Goal: Task Accomplishment & Management: Use online tool/utility

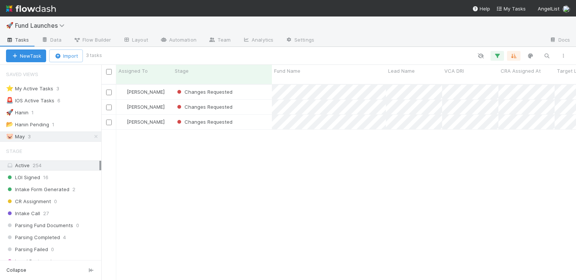
scroll to position [197, 470]
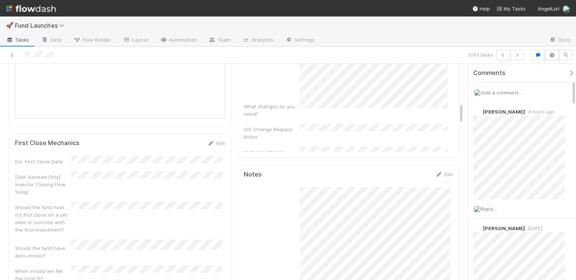
scroll to position [410, 0]
click at [522, 56] on button "button" at bounding box center [517, 55] width 14 height 10
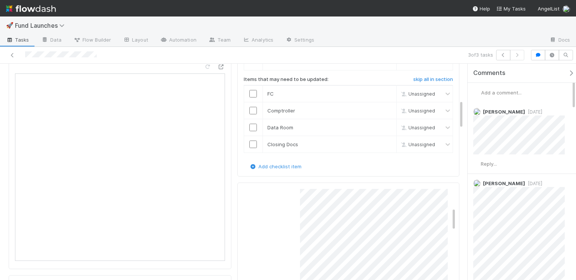
scroll to position [81, 0]
click at [504, 54] on icon "button" at bounding box center [502, 55] width 7 height 4
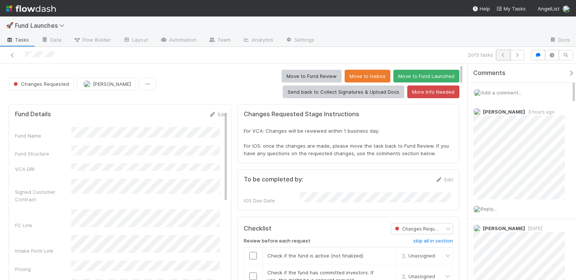
click at [506, 55] on icon "button" at bounding box center [502, 55] width 7 height 4
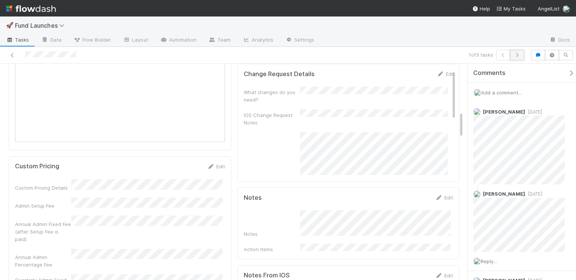
click at [517, 52] on button "button" at bounding box center [517, 55] width 14 height 10
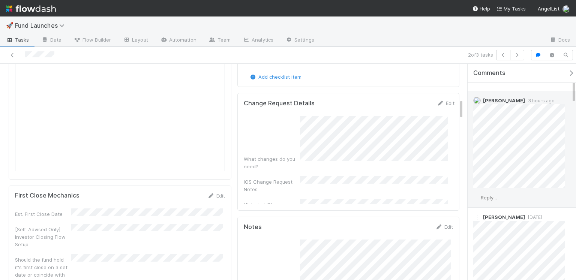
scroll to position [19, 0]
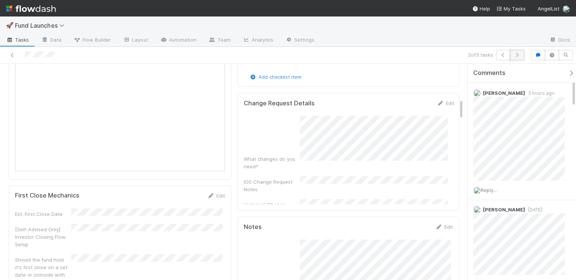
click at [518, 52] on button "button" at bounding box center [517, 55] width 14 height 10
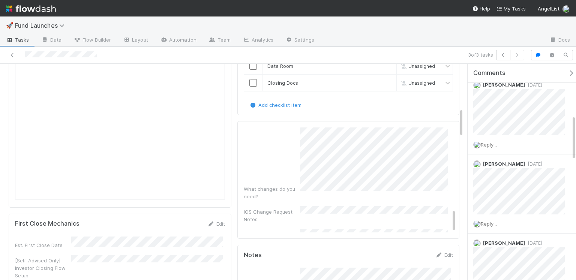
scroll to position [363, 0]
click at [368, 34] on div at bounding box center [431, 40] width 223 height 12
click at [498, 56] on button "button" at bounding box center [503, 55] width 14 height 10
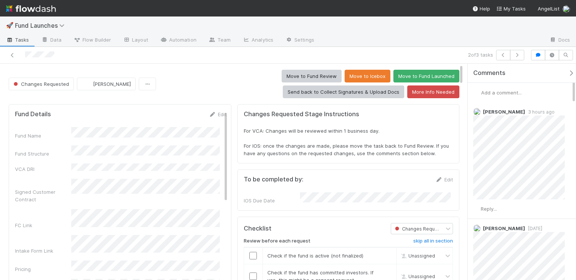
click at [430, 54] on div "2 of 3 tasks" at bounding box center [396, 55] width 261 height 10
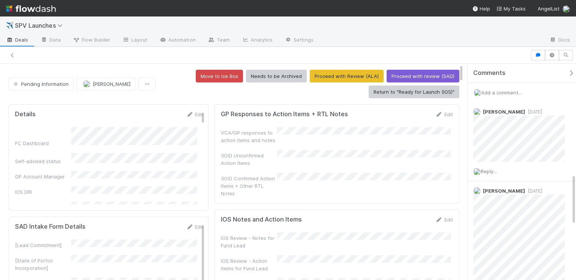
scroll to position [468, 0]
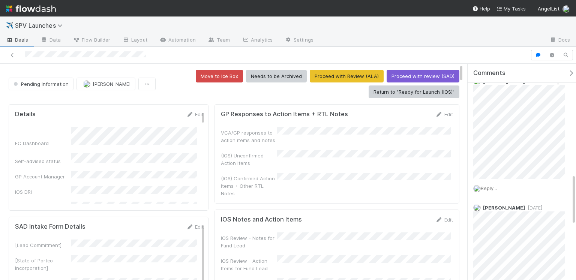
click at [173, 73] on div "Move to Ice Box Needs to be Archived Proceed with Review (ALA) Proceed with rev…" at bounding box center [309, 84] width 301 height 28
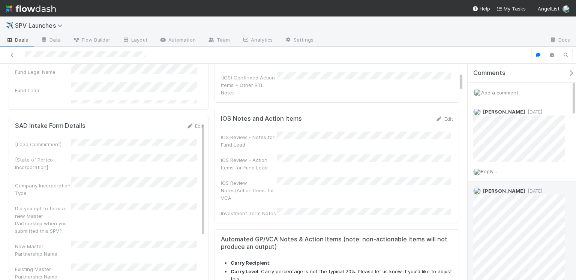
scroll to position [0, 0]
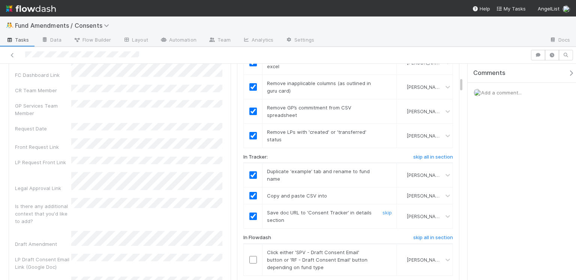
scroll to position [193, 0]
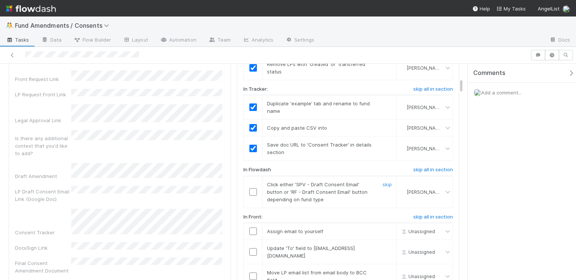
click at [253, 190] on input "checkbox" at bounding box center [252, 191] width 7 height 7
drag, startPoint x: 248, startPoint y: 227, endPoint x: 250, endPoint y: 236, distance: 8.7
click at [249, 227] on input "checkbox" at bounding box center [252, 230] width 7 height 7
click at [250, 248] on input "checkbox" at bounding box center [252, 251] width 7 height 7
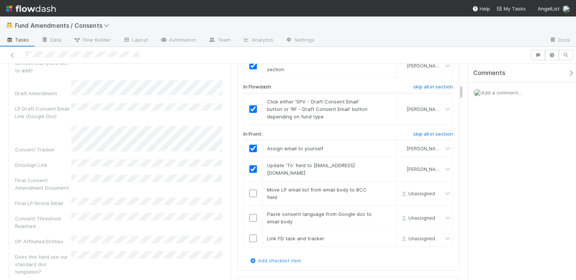
scroll to position [303, 0]
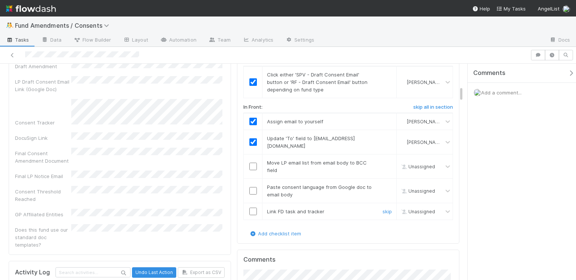
click at [250, 208] on input "checkbox" at bounding box center [252, 211] width 7 height 7
click at [251, 187] on input "checkbox" at bounding box center [252, 190] width 7 height 7
click at [251, 163] on input "checkbox" at bounding box center [252, 166] width 7 height 7
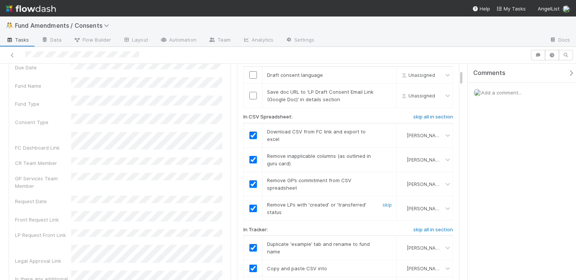
scroll to position [0, 0]
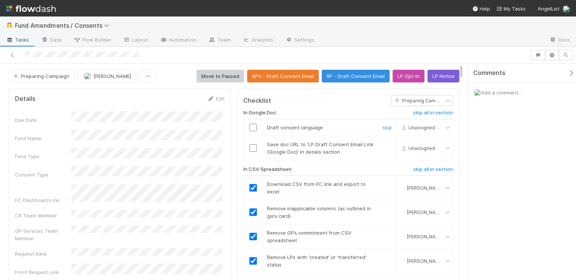
drag, startPoint x: 251, startPoint y: 126, endPoint x: 248, endPoint y: 150, distance: 24.5
click at [251, 126] on input "checkbox" at bounding box center [252, 127] width 7 height 7
click at [250, 147] on input "checkbox" at bounding box center [252, 147] width 7 height 7
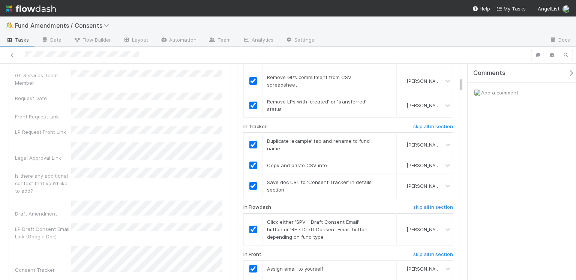
scroll to position [178, 0]
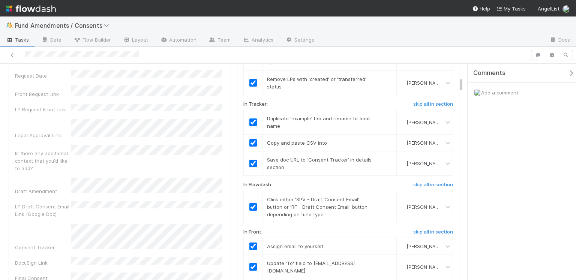
click at [108, 85] on div "Due Date Fund Name Fund Type Consent Type FC Dashboard Link CR Team Member GP S…" at bounding box center [119, 153] width 209 height 440
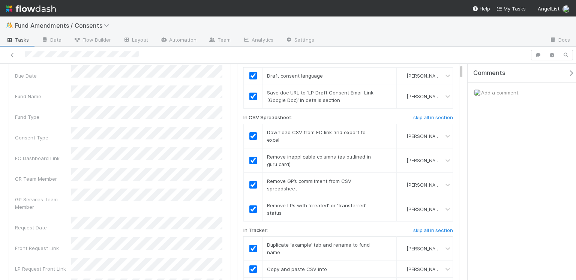
scroll to position [0, 0]
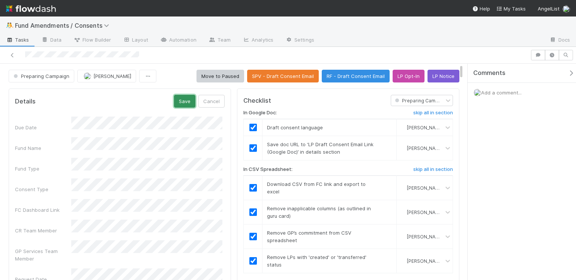
click at [190, 105] on button "Save" at bounding box center [184, 101] width 21 height 13
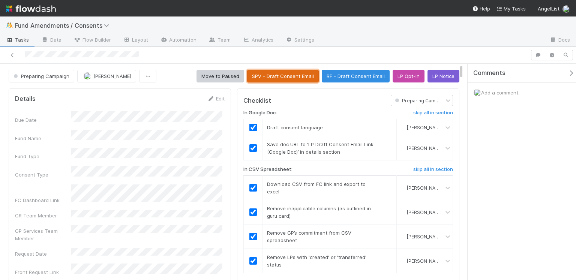
click at [275, 77] on button "SPV - Draft Consent Email" at bounding box center [283, 76] width 72 height 13
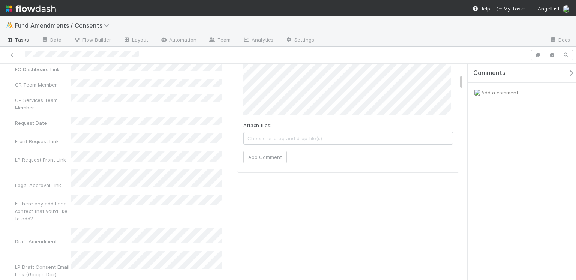
scroll to position [162, 0]
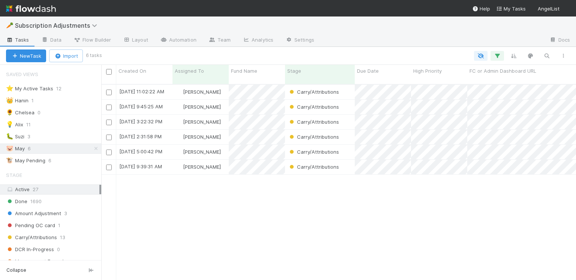
scroll to position [197, 470]
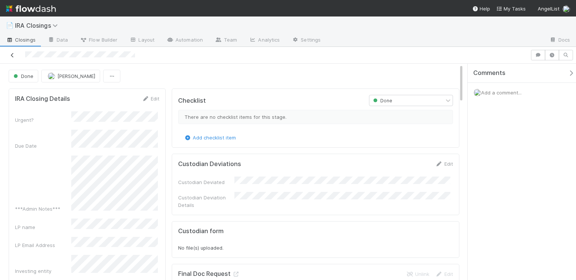
click at [15, 56] on icon at bounding box center [12, 55] width 7 height 5
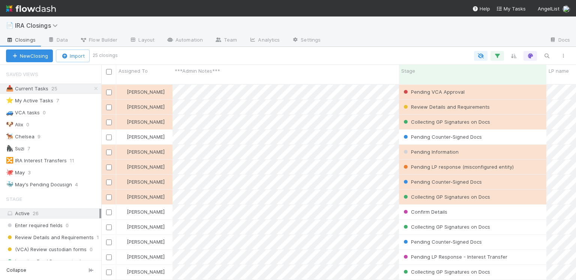
scroll to position [197, 470]
click at [55, 146] on div "🦍 Suzi 7" at bounding box center [53, 148] width 95 height 9
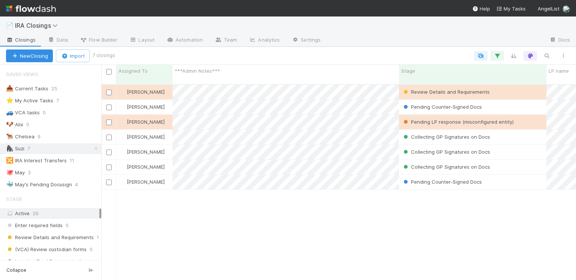
scroll to position [197, 470]
click at [509, 130] on div "Collecting GP Signatures on Docs" at bounding box center [472, 137] width 147 height 15
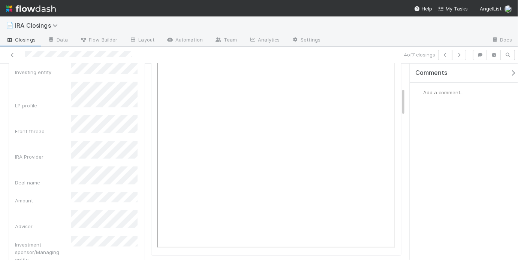
scroll to position [166, 0]
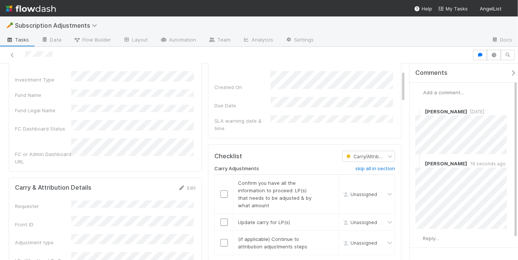
scroll to position [98, 0]
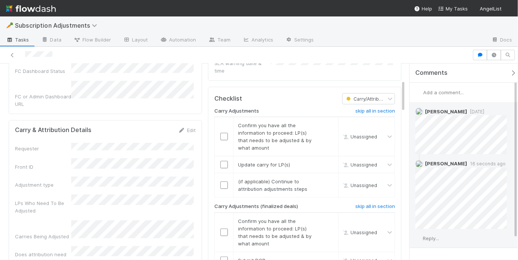
click at [439, 237] on span "Reply..." at bounding box center [431, 239] width 16 height 6
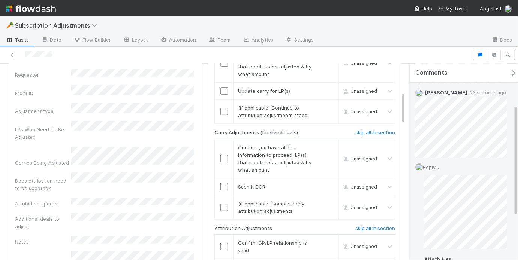
scroll to position [75, 0]
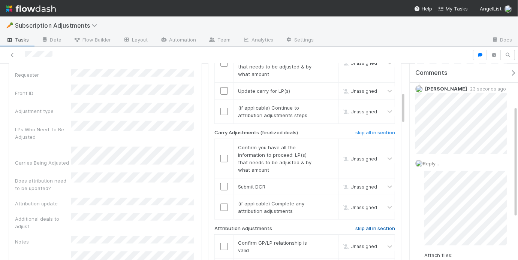
click at [361, 226] on h6 "skip all in section" at bounding box center [375, 229] width 40 height 6
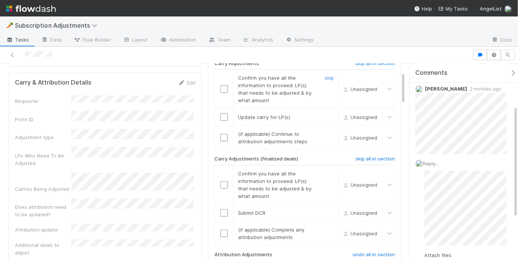
scroll to position [49, 0]
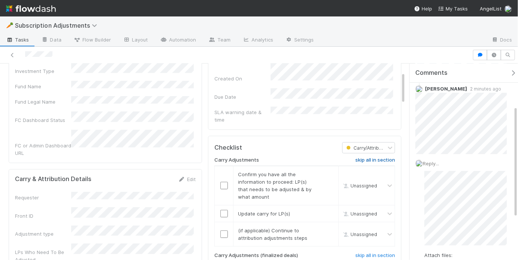
click at [371, 157] on h6 "skip all in section" at bounding box center [375, 160] width 40 height 6
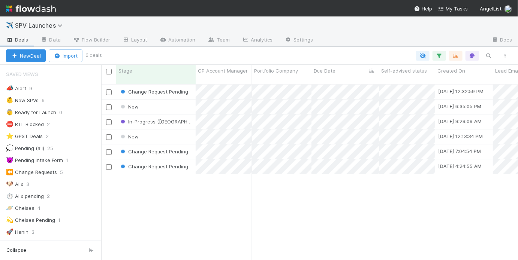
scroll to position [5, 4]
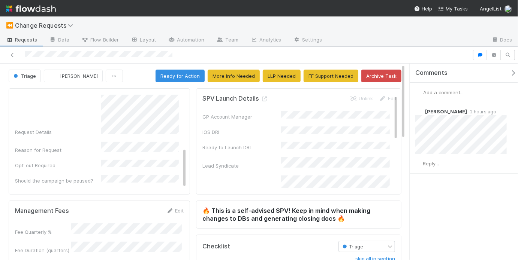
scroll to position [120, 0]
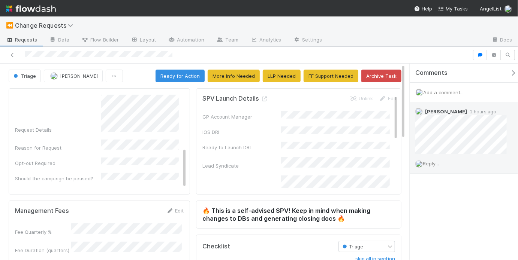
click at [447, 162] on div "Reply..." at bounding box center [463, 163] width 107 height 19
click at [438, 167] on div "Reply..." at bounding box center [463, 163] width 107 height 19
click at [437, 166] on span "Reply..." at bounding box center [431, 164] width 16 height 6
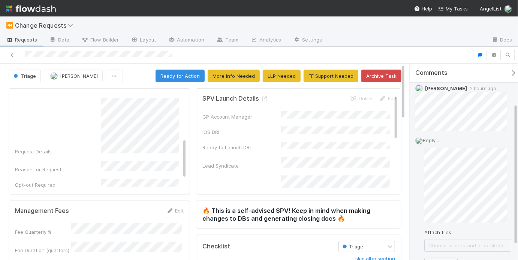
scroll to position [76, 0]
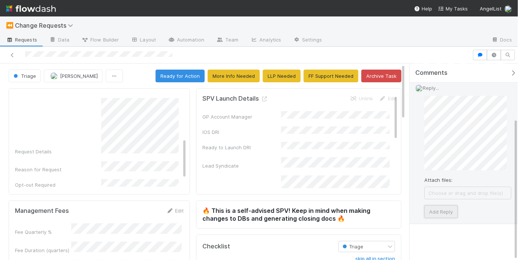
click at [444, 209] on button "Add Reply" at bounding box center [440, 212] width 33 height 13
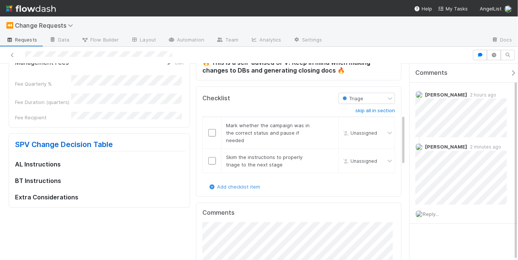
scroll to position [148, 0]
click at [212, 132] on input "checkbox" at bounding box center [211, 133] width 7 height 7
click at [209, 160] on input "checkbox" at bounding box center [211, 161] width 7 height 7
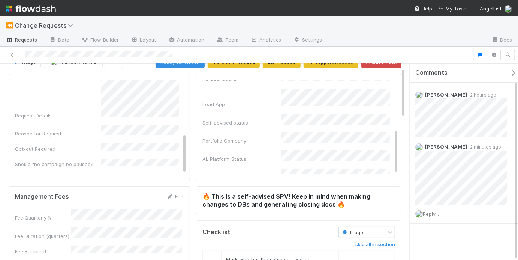
scroll to position [14, 0]
click at [128, 159] on div "FC ID Submitter Committed Investors Change Type Request Details Reason for Requ…" at bounding box center [100, 86] width 170 height 214
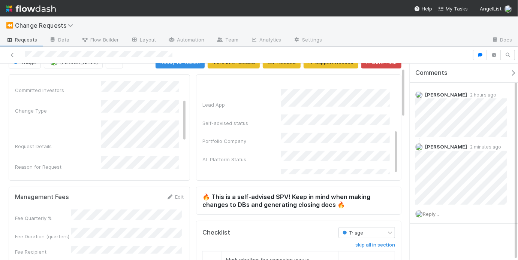
scroll to position [0, 0]
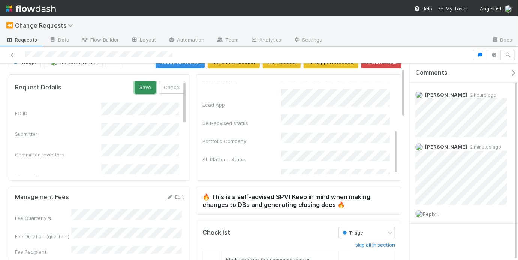
click at [140, 92] on button "Save" at bounding box center [145, 87] width 21 height 13
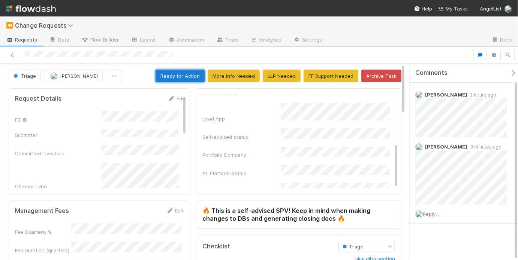
click at [188, 77] on button "Ready for Action" at bounding box center [180, 76] width 49 height 13
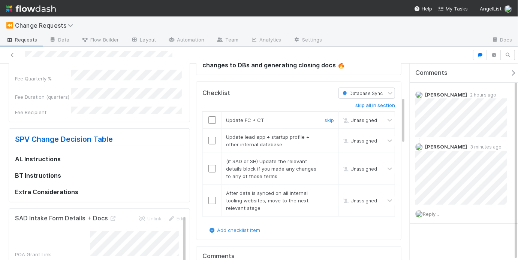
scroll to position [154, 0]
click at [213, 119] on input "checkbox" at bounding box center [211, 119] width 7 height 7
click at [325, 133] on link "skip" at bounding box center [329, 136] width 9 height 6
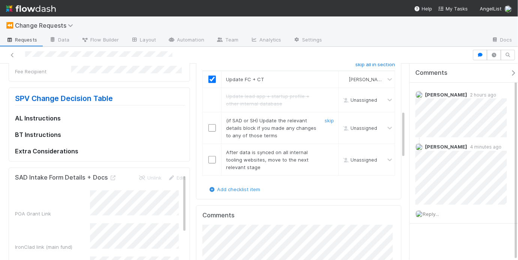
scroll to position [193, 0]
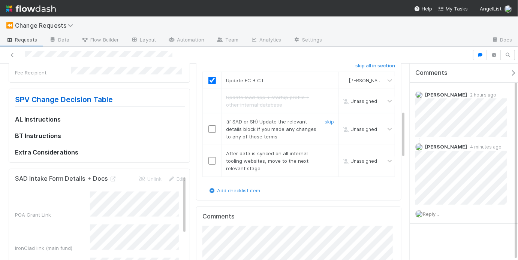
click at [211, 127] on input "checkbox" at bounding box center [211, 129] width 7 height 7
click at [246, 132] on span "(if SAD or SH) Update the relevant details block if you made any changes to any…" at bounding box center [271, 129] width 90 height 21
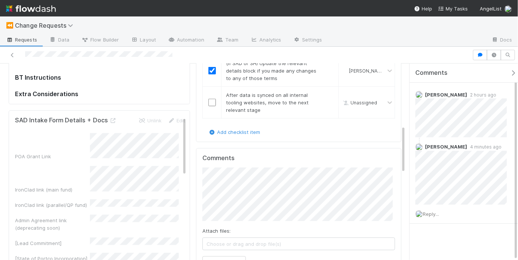
scroll to position [256, 0]
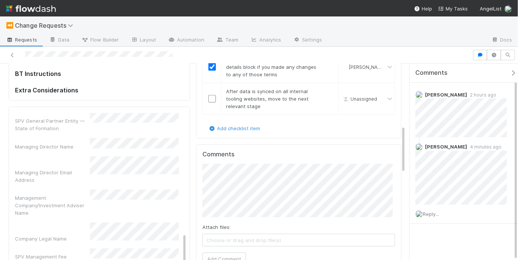
click at [170, 183] on div "POA Grant Link IronClad link (main fund) IronClad link (parallel/QP fund) Admin…" at bounding box center [100, 86] width 170 height 674
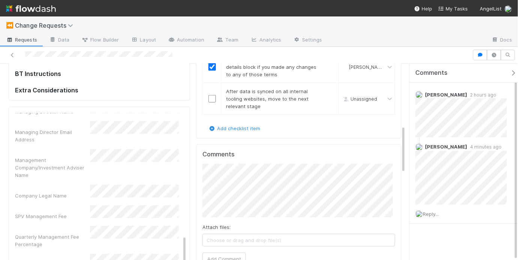
scroll to position [427, 0]
click at [62, 251] on div "Annual Management Fee Percentage" at bounding box center [100, 262] width 170 height 22
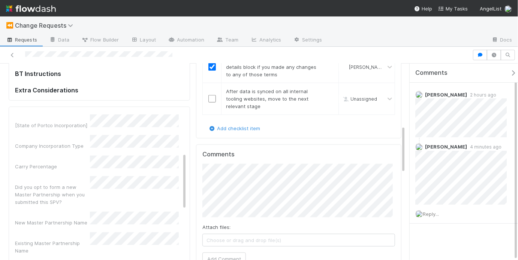
scroll to position [0, 0]
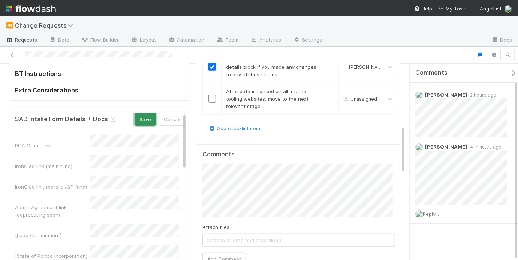
click at [142, 114] on button "Save" at bounding box center [145, 119] width 21 height 13
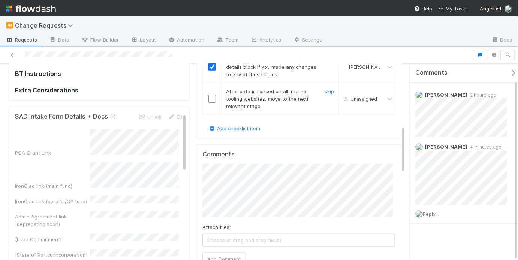
click at [210, 96] on input "checkbox" at bounding box center [211, 98] width 7 height 7
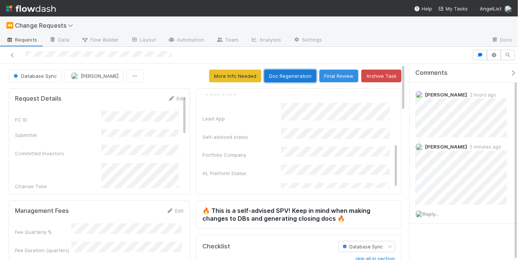
click at [283, 79] on button "Doc Regeneration" at bounding box center [290, 76] width 52 height 13
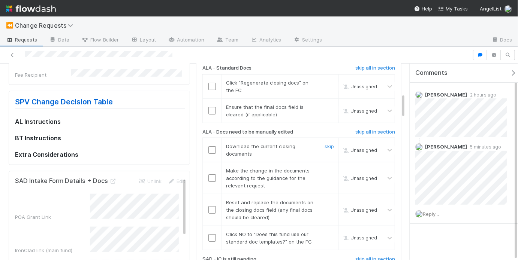
scroll to position [185, 0]
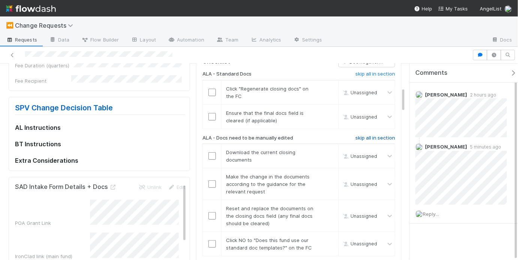
click at [362, 136] on h6 "skip all in section" at bounding box center [375, 138] width 40 height 6
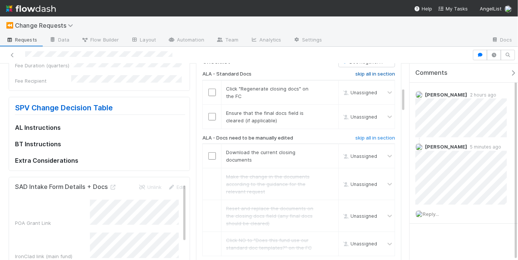
click at [372, 71] on h6 "skip all in section" at bounding box center [375, 74] width 40 height 6
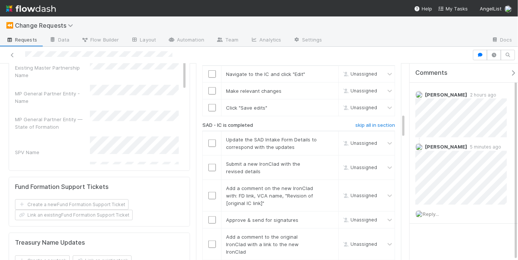
scroll to position [220, 0]
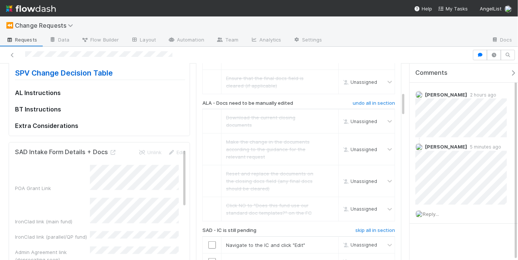
drag, startPoint x: 69, startPoint y: 202, endPoint x: 84, endPoint y: 199, distance: 15.4
click at [69, 202] on div "IronClad link (main fund)" at bounding box center [100, 211] width 170 height 27
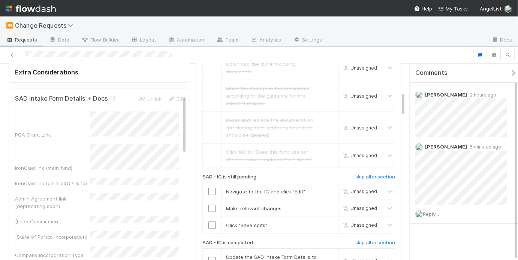
scroll to position [274, 0]
click at [208, 191] on input "checkbox" at bounding box center [211, 191] width 7 height 7
click at [211, 206] on input "checkbox" at bounding box center [211, 208] width 7 height 7
click at [209, 221] on input "checkbox" at bounding box center [211, 224] width 7 height 7
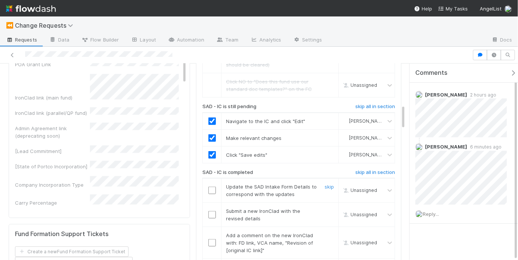
scroll to position [348, 0]
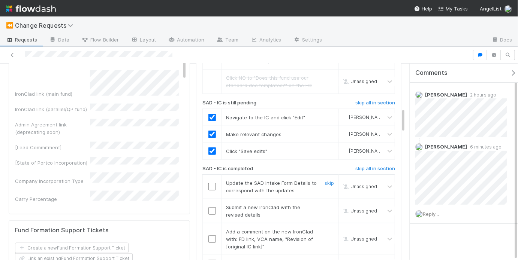
click at [205, 185] on div at bounding box center [212, 186] width 18 height 7
click at [356, 166] on h6 "skip all in section" at bounding box center [375, 169] width 40 height 6
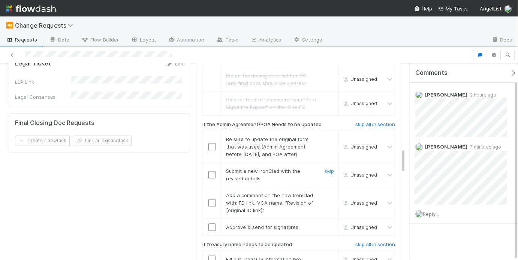
scroll to position [615, 0]
click at [369, 123] on h6 "skip all in section" at bounding box center [375, 126] width 40 height 6
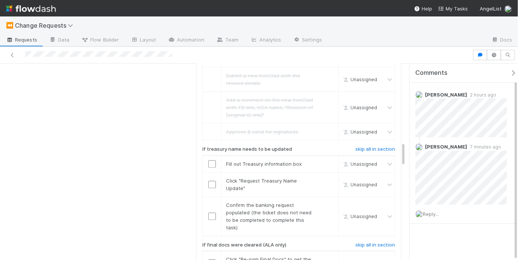
scroll to position [722, 0]
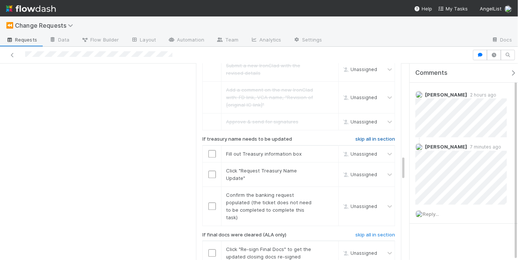
click at [356, 136] on h6 "skip all in section" at bounding box center [375, 139] width 40 height 6
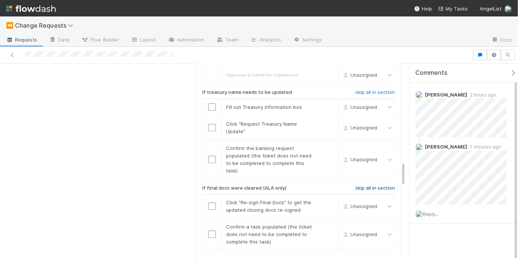
click at [367, 185] on h6 "skip all in section" at bounding box center [375, 188] width 40 height 6
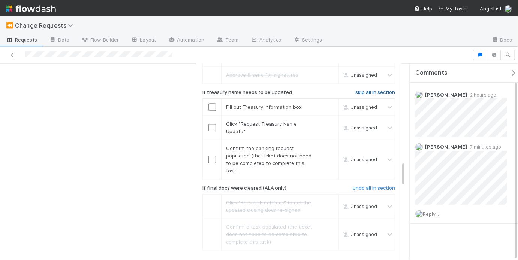
click at [364, 90] on h6 "skip all in section" at bounding box center [375, 93] width 40 height 6
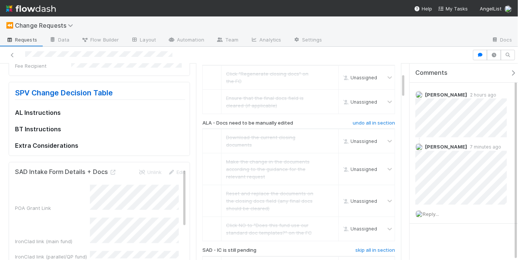
scroll to position [0, 0]
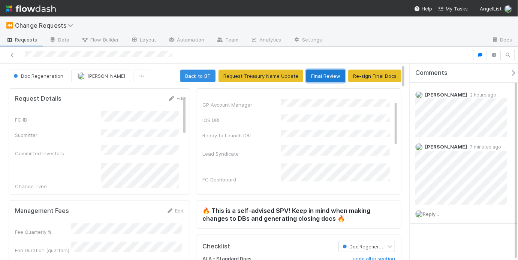
click at [322, 80] on button "Final Review" at bounding box center [325, 76] width 39 height 13
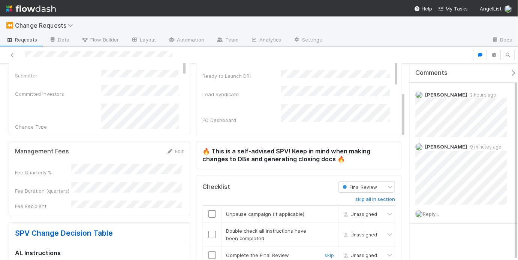
scroll to position [125, 0]
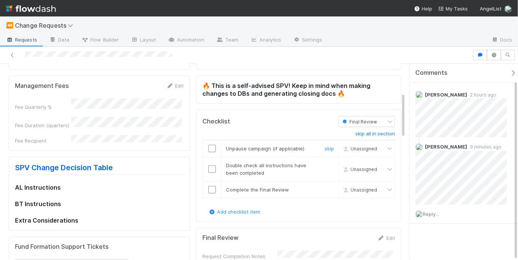
click at [211, 148] on input "checkbox" at bounding box center [211, 148] width 7 height 7
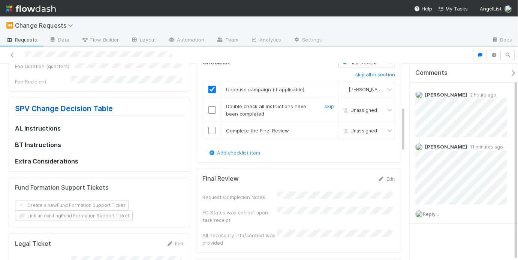
click at [212, 109] on input "checkbox" at bounding box center [211, 109] width 7 height 7
click at [209, 129] on input "checkbox" at bounding box center [211, 130] width 7 height 7
click at [274, 194] on div "Request Completion Notes" at bounding box center [239, 197] width 75 height 7
drag, startPoint x: 274, startPoint y: 191, endPoint x: 278, endPoint y: 194, distance: 5.7
click at [274, 194] on div "Request Completion Notes" at bounding box center [239, 197] width 75 height 7
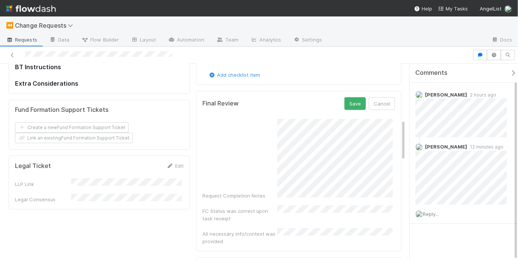
scroll to position [263, 0]
click at [353, 100] on button "Save" at bounding box center [354, 102] width 21 height 13
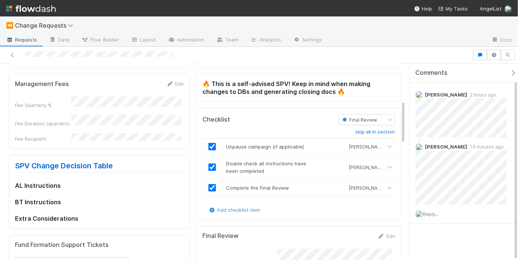
scroll to position [0, 0]
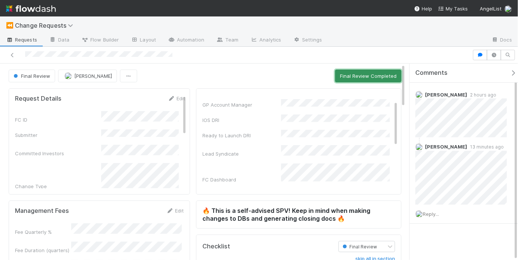
click at [369, 78] on button "Final Review Completed" at bounding box center [368, 76] width 66 height 13
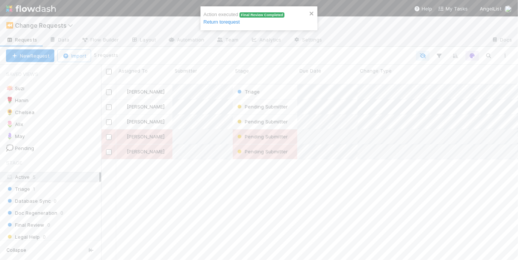
scroll to position [178, 412]
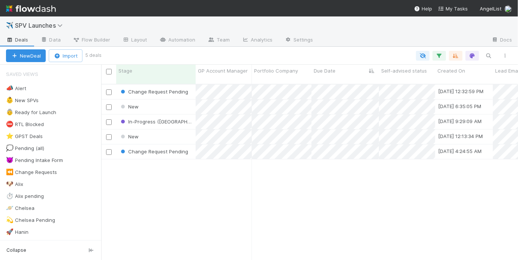
scroll to position [178, 412]
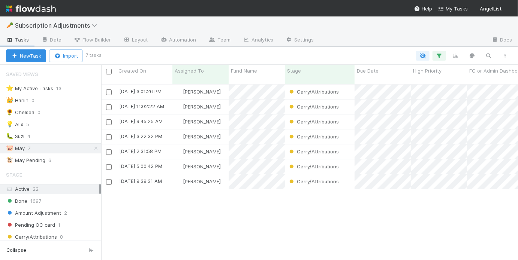
scroll to position [178, 412]
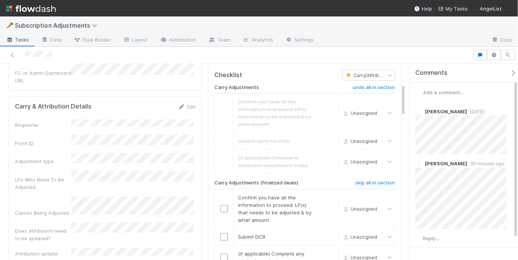
scroll to position [123, 0]
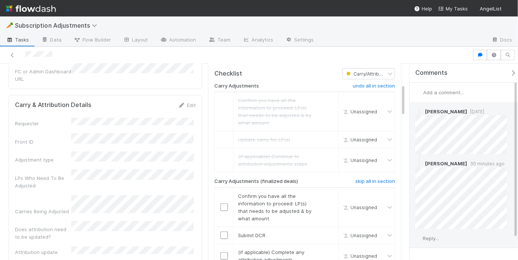
click at [433, 238] on span "Reply..." at bounding box center [431, 239] width 16 height 6
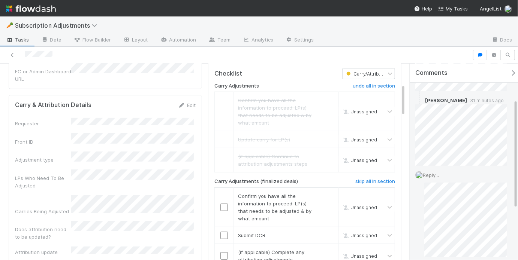
scroll to position [150, 0]
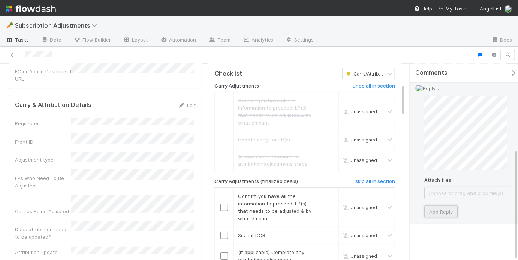
click at [442, 212] on button "Add Reply" at bounding box center [440, 212] width 33 height 13
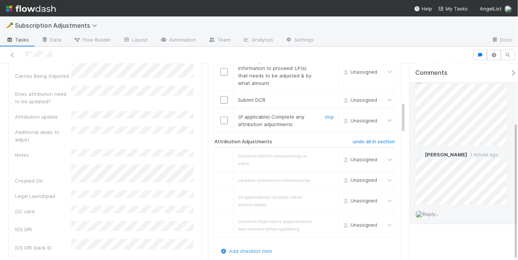
scroll to position [230, 0]
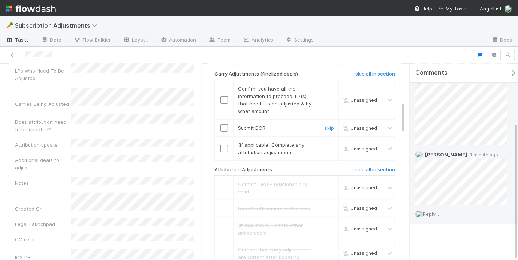
click at [223, 124] on input "checkbox" at bounding box center [223, 127] width 7 height 7
click at [221, 96] on input "checkbox" at bounding box center [223, 99] width 7 height 7
click at [325, 142] on link "skip" at bounding box center [329, 145] width 9 height 6
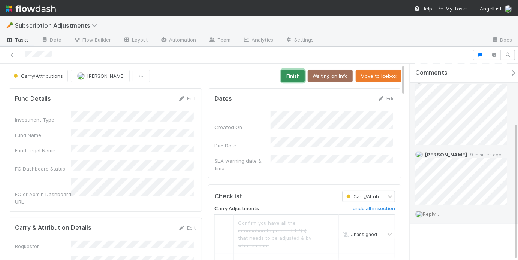
click at [286, 78] on button "Finish" at bounding box center [292, 76] width 23 height 13
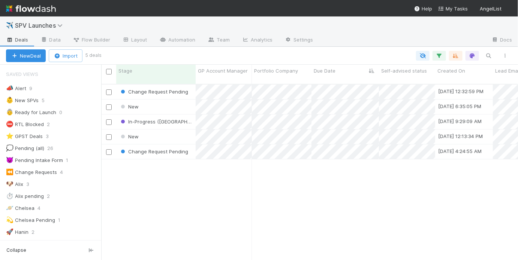
scroll to position [178, 412]
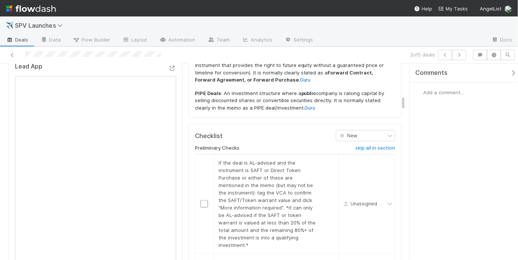
scroll to position [441, 0]
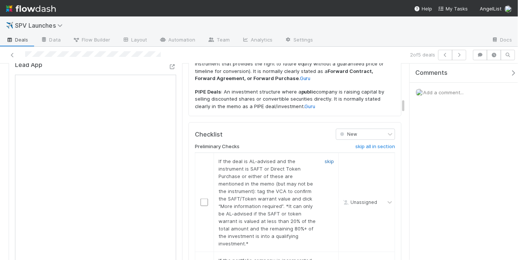
click at [328, 159] on link "skip" at bounding box center [329, 162] width 9 height 6
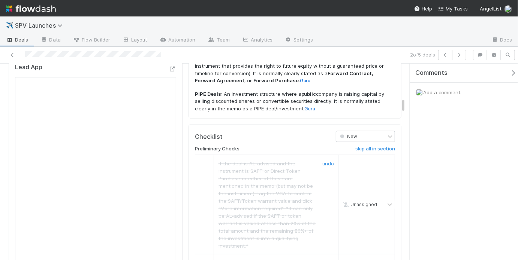
scroll to position [567, 0]
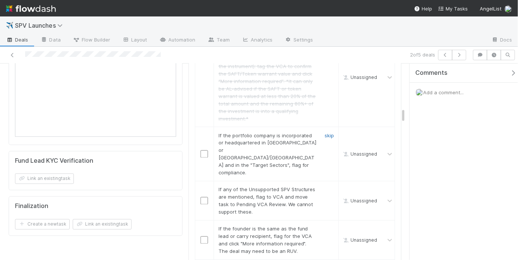
click at [327, 133] on link "skip" at bounding box center [329, 136] width 9 height 6
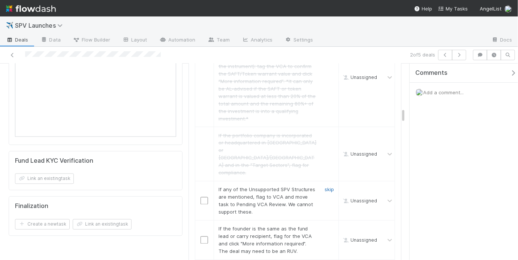
click at [328, 187] on link "skip" at bounding box center [329, 190] width 9 height 6
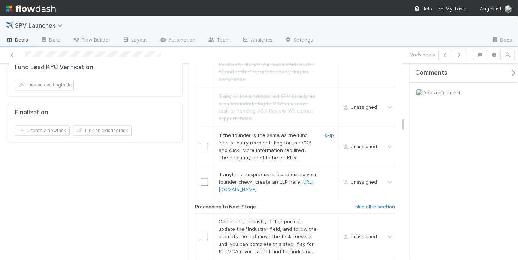
scroll to position [632, 0]
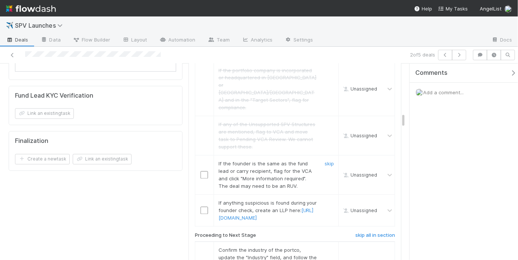
click at [325, 161] on link "skip" at bounding box center [329, 164] width 9 height 6
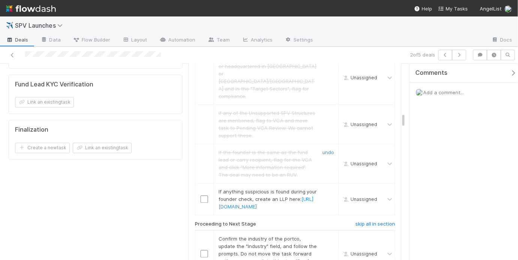
scroll to position [644, 0]
click at [319, 188] on div "skip" at bounding box center [328, 199] width 22 height 22
click at [325, 188] on link "skip" at bounding box center [329, 191] width 9 height 6
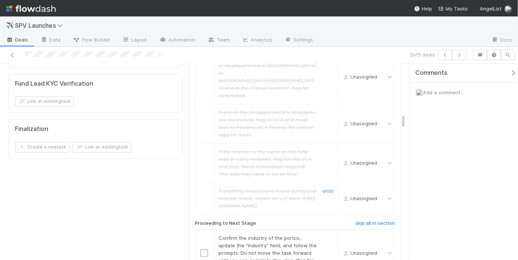
scroll to position [696, 0]
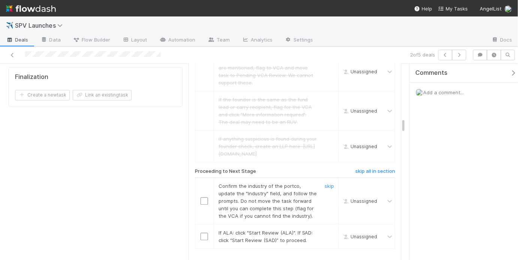
click at [204, 197] on input "checkbox" at bounding box center [203, 200] width 7 height 7
click at [204, 233] on input "checkbox" at bounding box center [203, 236] width 7 height 7
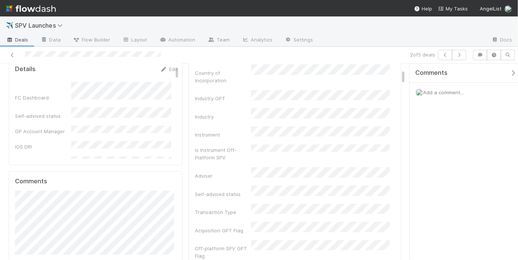
scroll to position [0, 0]
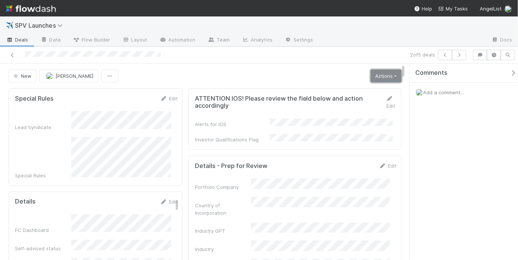
click at [373, 76] on link "Actions" at bounding box center [386, 76] width 31 height 13
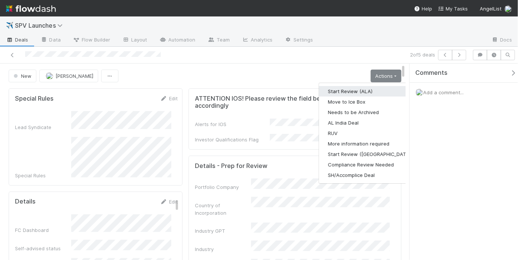
click at [364, 90] on button "Start Review (ALA)" at bounding box center [370, 91] width 102 height 10
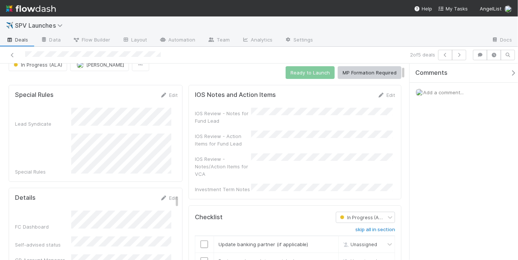
scroll to position [54, 0]
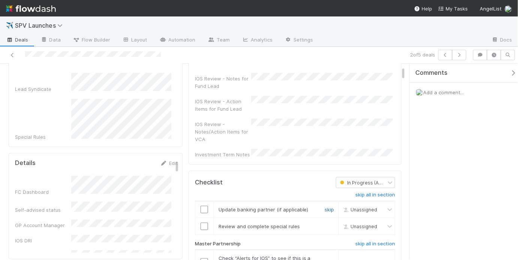
click at [326, 207] on link "skip" at bounding box center [329, 210] width 9 height 6
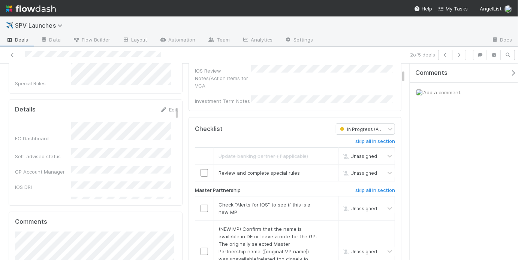
scroll to position [108, 0]
click at [201, 169] on input "checkbox" at bounding box center [203, 172] width 7 height 7
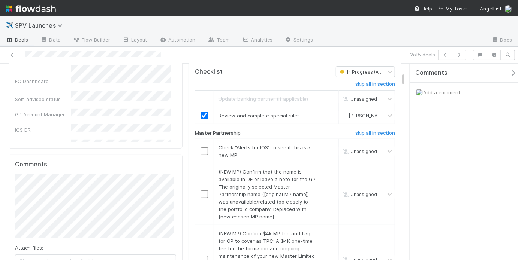
scroll to position [172, 0]
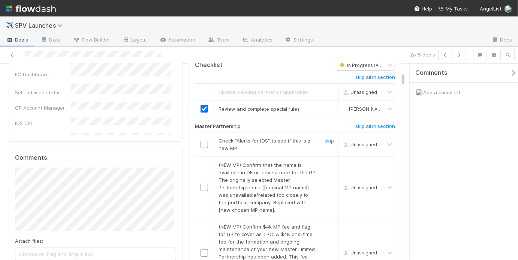
click at [202, 141] on input "checkbox" at bounding box center [203, 144] width 7 height 7
click at [325, 162] on link "skip" at bounding box center [329, 165] width 9 height 6
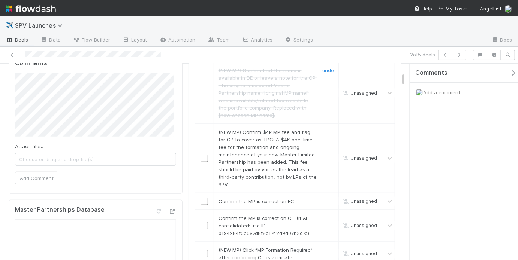
scroll to position [267, 0]
click at [327, 129] on link "skip" at bounding box center [329, 132] width 9 height 6
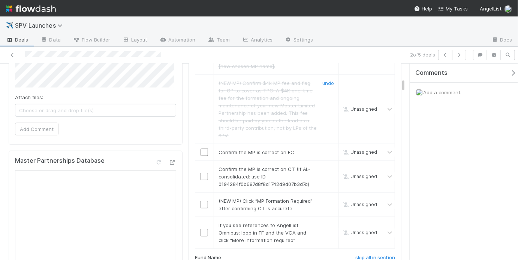
scroll to position [316, 0]
click at [201, 148] on input "checkbox" at bounding box center [203, 151] width 7 height 7
click at [201, 173] on input "checkbox" at bounding box center [203, 176] width 7 height 7
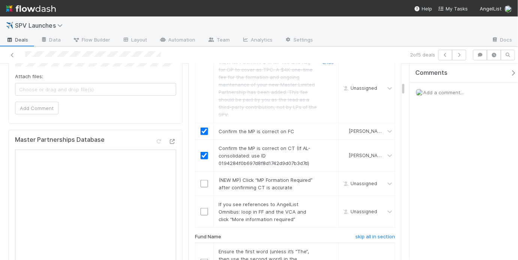
scroll to position [366, 0]
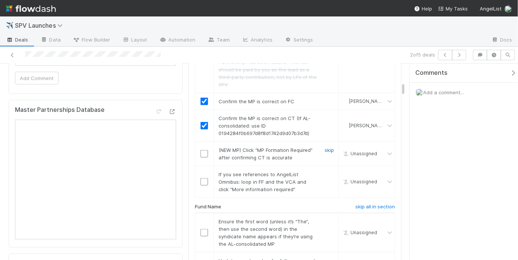
click at [326, 147] on link "skip" at bounding box center [329, 150] width 9 height 6
drag, startPoint x: 326, startPoint y: 161, endPoint x: 325, endPoint y: 165, distance: 3.8
click at [325, 172] on link "skip" at bounding box center [329, 175] width 9 height 6
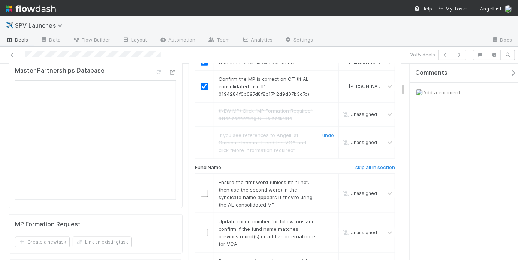
scroll to position [410, 0]
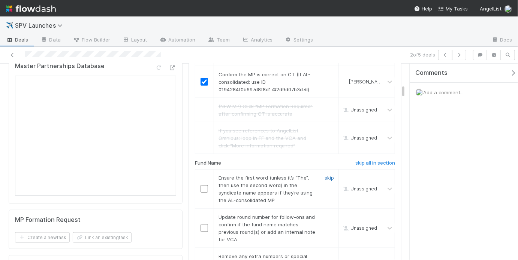
click at [325, 175] on link "skip" at bounding box center [329, 178] width 9 height 6
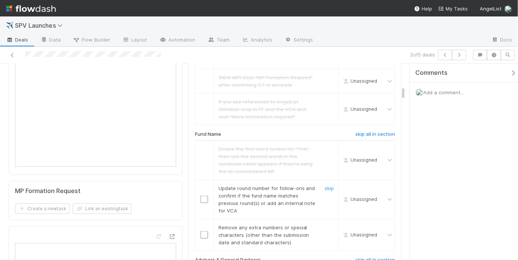
scroll to position [449, 0]
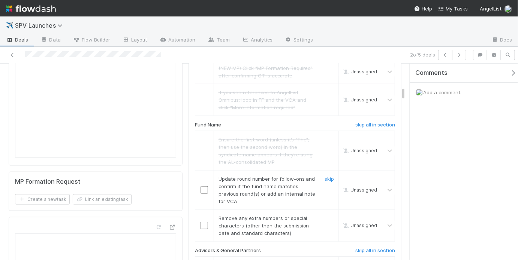
drag, startPoint x: 324, startPoint y: 170, endPoint x: 326, endPoint y: 176, distance: 6.9
click at [325, 176] on link "skip" at bounding box center [329, 179] width 9 height 6
click at [325, 215] on link "skip" at bounding box center [329, 218] width 9 height 6
click at [325, 176] on link "skip" at bounding box center [329, 179] width 9 height 6
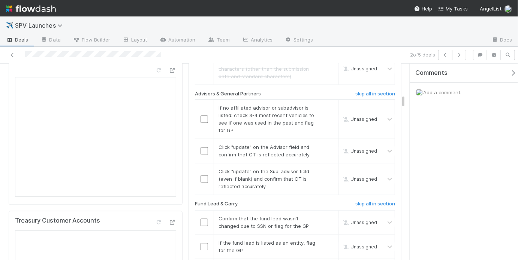
scroll to position [606, 0]
click at [327, 105] on link "skip" at bounding box center [329, 108] width 9 height 6
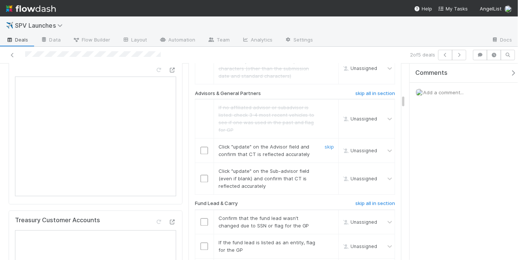
click at [205, 147] on input "checkbox" at bounding box center [203, 150] width 7 height 7
click at [201, 175] on input "checkbox" at bounding box center [203, 178] width 7 height 7
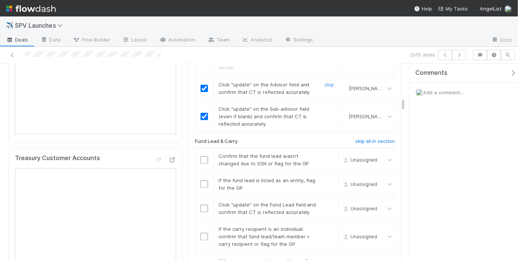
scroll to position [669, 0]
click at [202, 156] on input "checkbox" at bounding box center [203, 159] width 7 height 7
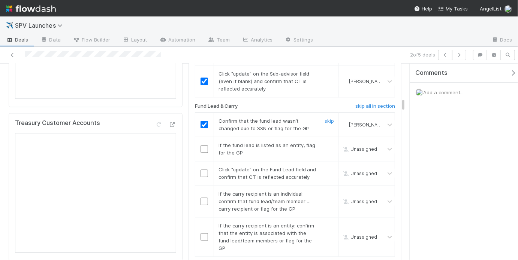
scroll to position [715, 0]
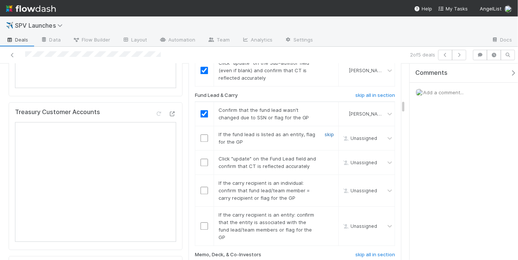
click at [325, 132] on link "skip" at bounding box center [329, 135] width 9 height 6
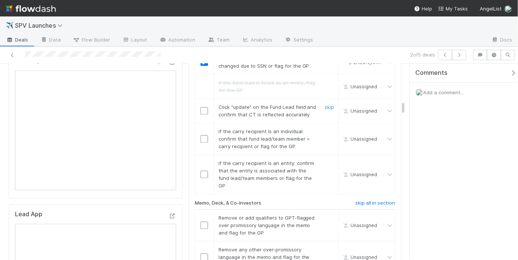
scroll to position [767, 0]
click at [202, 107] on input "checkbox" at bounding box center [203, 110] width 7 height 7
click at [203, 107] on input "checkbox" at bounding box center [203, 110] width 7 height 7
click at [325, 128] on link "skip" at bounding box center [329, 131] width 9 height 6
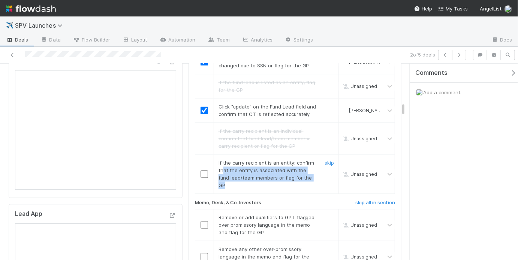
drag, startPoint x: 262, startPoint y: 158, endPoint x: 310, endPoint y: 166, distance: 48.5
click at [310, 166] on div "If the carry recipient is an entity: confirm that the entity is associated with…" at bounding box center [265, 174] width 104 height 30
click at [310, 167] on div "If the carry recipient is an entity: confirm that the entity is associated with…" at bounding box center [265, 174] width 104 height 30
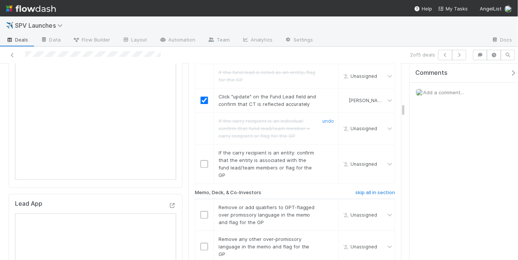
scroll to position [778, 0]
click at [200, 159] on input "checkbox" at bounding box center [203, 162] width 7 height 7
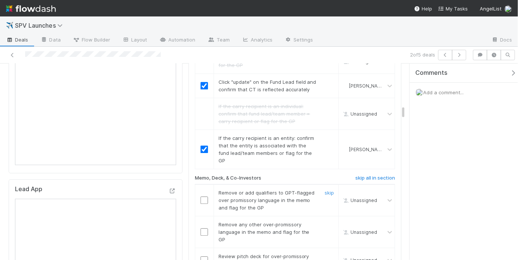
scroll to position [827, 0]
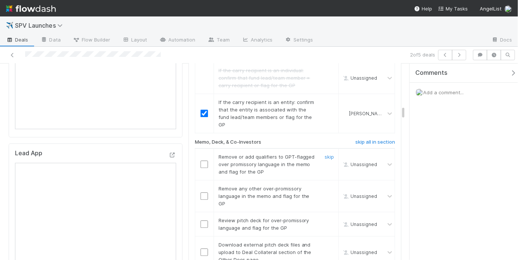
drag, startPoint x: 204, startPoint y: 144, endPoint x: 205, endPoint y: 157, distance: 12.4
click at [204, 161] on input "checkbox" at bounding box center [203, 164] width 7 height 7
click at [200, 193] on input "checkbox" at bounding box center [203, 196] width 7 height 7
click at [204, 221] on input "checkbox" at bounding box center [203, 224] width 7 height 7
click at [205, 161] on input "checkbox" at bounding box center [203, 164] width 7 height 7
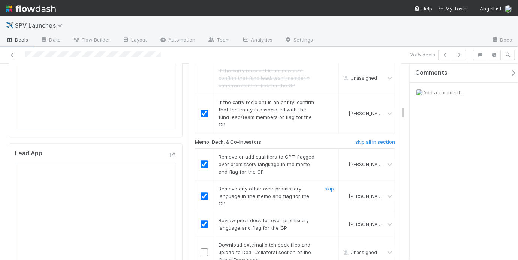
scroll to position [942, 0]
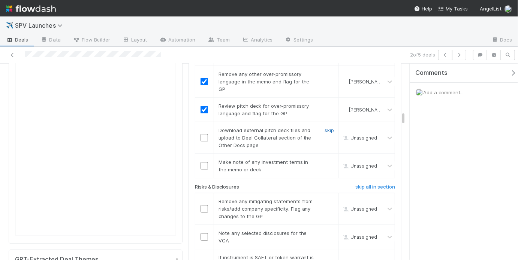
click at [325, 127] on link "skip" at bounding box center [329, 130] width 9 height 6
click at [325, 159] on link "skip" at bounding box center [329, 162] width 9 height 6
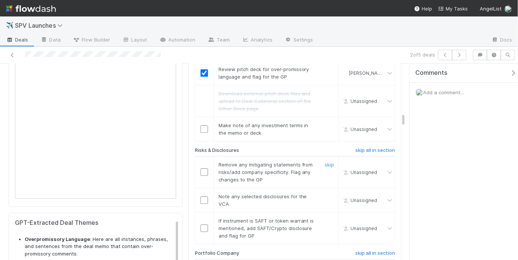
scroll to position [986, 0]
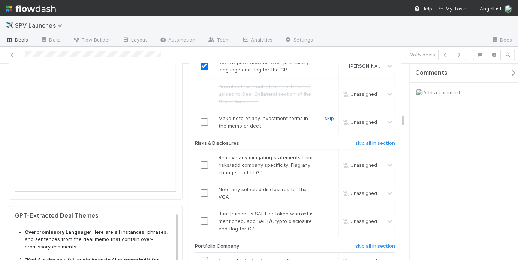
click at [328, 115] on link "skip" at bounding box center [329, 118] width 9 height 6
click at [325, 155] on link "skip" at bounding box center [329, 158] width 9 height 6
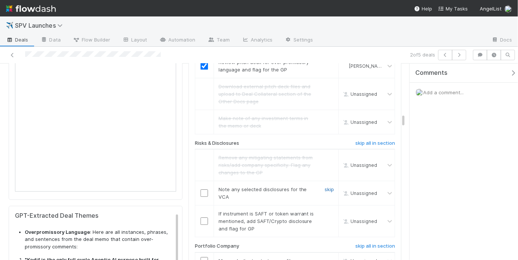
click at [325, 187] on link "skip" at bounding box center [329, 190] width 9 height 6
click at [329, 211] on link "skip" at bounding box center [329, 214] width 9 height 6
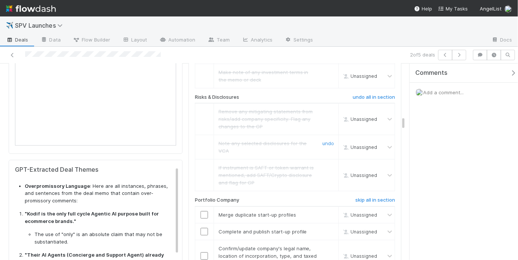
scroll to position [1056, 0]
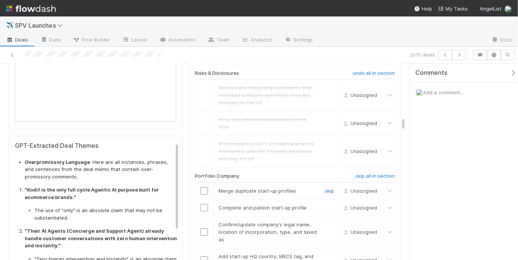
click at [325, 188] on link "skip" at bounding box center [329, 191] width 9 height 6
click at [325, 205] on link "skip" at bounding box center [329, 208] width 9 height 6
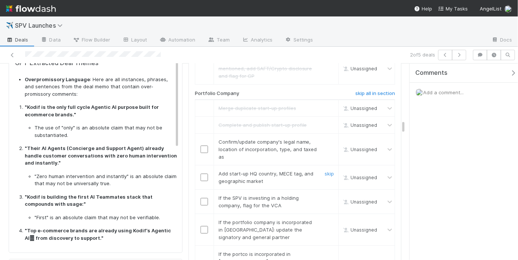
scroll to position [1143, 0]
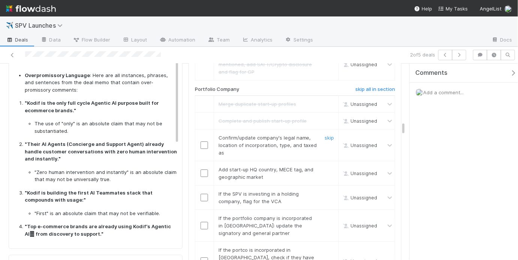
click at [200, 142] on input "checkbox" at bounding box center [203, 145] width 7 height 7
click at [203, 170] on input "checkbox" at bounding box center [203, 173] width 7 height 7
click at [325, 191] on link "skip" at bounding box center [329, 194] width 9 height 6
click at [328, 215] on link "skip" at bounding box center [329, 218] width 9 height 6
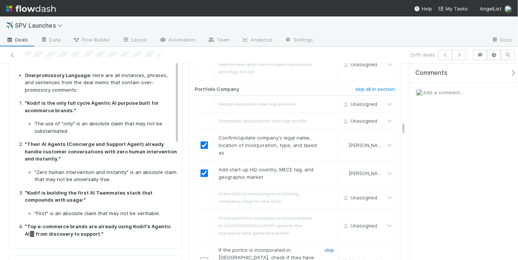
click at [325, 247] on link "skip" at bounding box center [329, 250] width 9 height 6
click at [328, 247] on link "skip" at bounding box center [329, 250] width 9 height 6
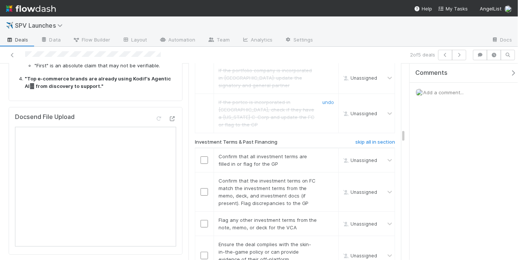
scroll to position [1292, 0]
click at [200, 156] on input "checkbox" at bounding box center [203, 159] width 7 height 7
click at [204, 187] on input "checkbox" at bounding box center [203, 190] width 7 height 7
click at [328, 216] on link "skip" at bounding box center [329, 219] width 9 height 6
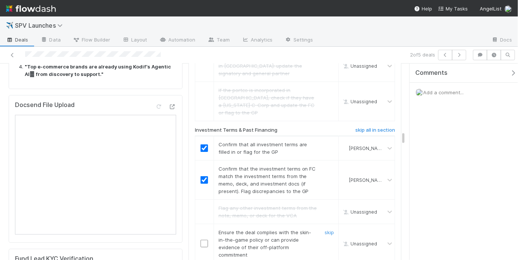
scroll to position [1341, 0]
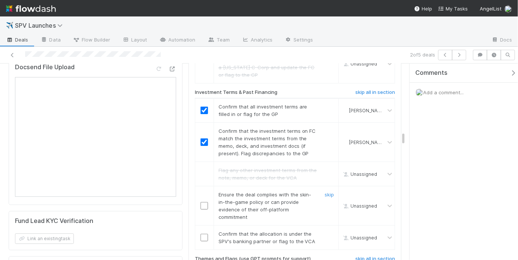
click at [201, 202] on input "checkbox" at bounding box center [203, 205] width 7 height 7
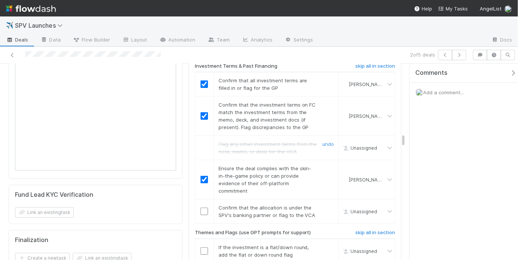
scroll to position [1380, 0]
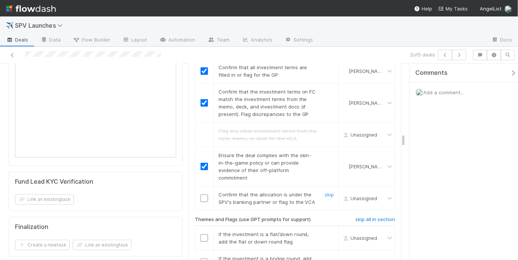
click at [203, 195] on input "checkbox" at bounding box center [203, 198] width 7 height 7
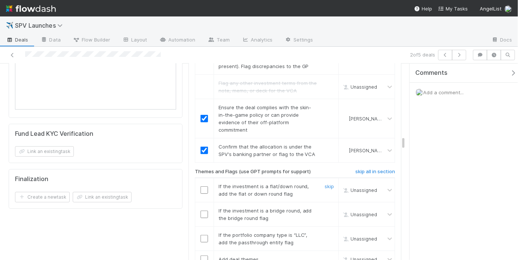
scroll to position [1428, 0]
click at [325, 183] on link "skip" at bounding box center [329, 186] width 9 height 6
click at [325, 208] on link "skip" at bounding box center [329, 211] width 9 height 6
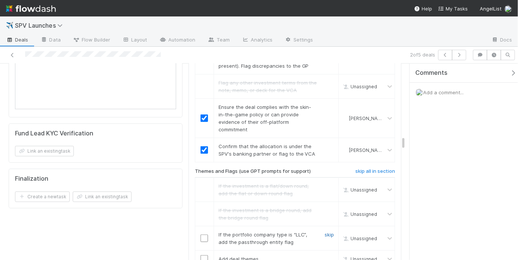
click at [325, 232] on link "skip" at bounding box center [329, 235] width 9 height 6
click at [200, 256] on input "checkbox" at bounding box center [203, 259] width 7 height 7
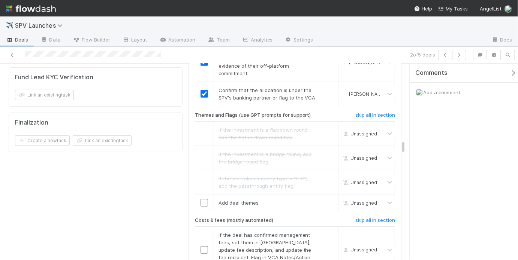
scroll to position [1523, 0]
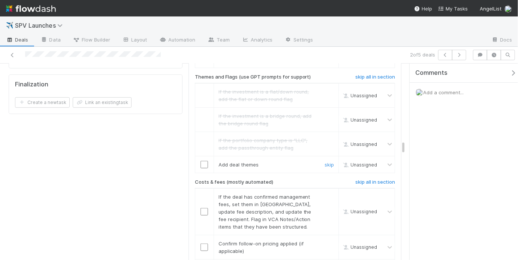
click at [204, 161] on input "checkbox" at bounding box center [203, 164] width 7 height 7
click at [326, 194] on link "skip" at bounding box center [329, 197] width 9 height 6
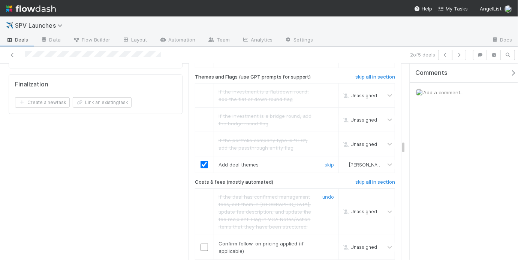
scroll to position [1574, 0]
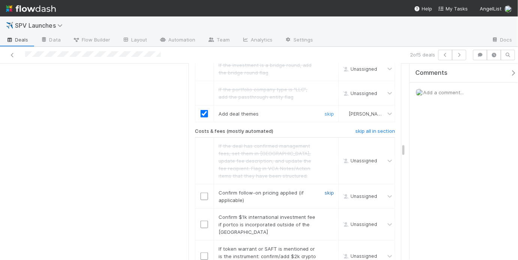
click at [328, 190] on link "skip" at bounding box center [329, 193] width 9 height 6
click at [329, 214] on link "skip" at bounding box center [329, 217] width 9 height 6
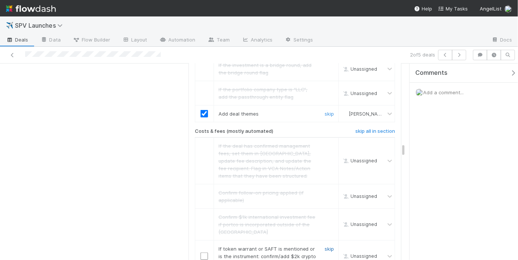
click at [328, 246] on link "skip" at bounding box center [329, 249] width 9 height 6
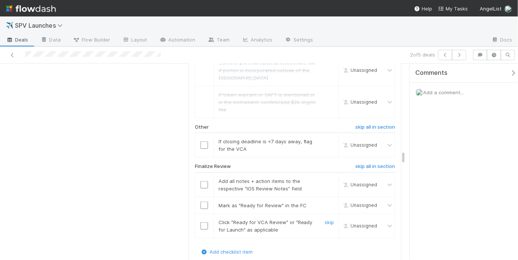
scroll to position [1729, 0]
click at [327, 138] on link "skip" at bounding box center [329, 141] width 9 height 6
click at [202, 181] on input "checkbox" at bounding box center [203, 184] width 7 height 7
drag, startPoint x: 203, startPoint y: 170, endPoint x: 203, endPoint y: 175, distance: 5.3
click at [203, 202] on input "checkbox" at bounding box center [203, 205] width 7 height 7
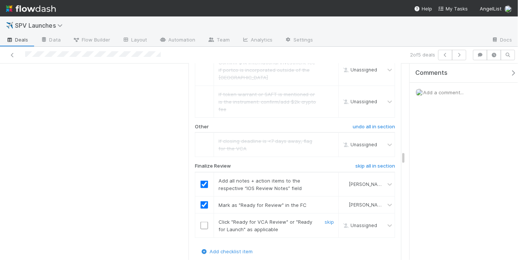
click at [202, 222] on input "checkbox" at bounding box center [203, 225] width 7 height 7
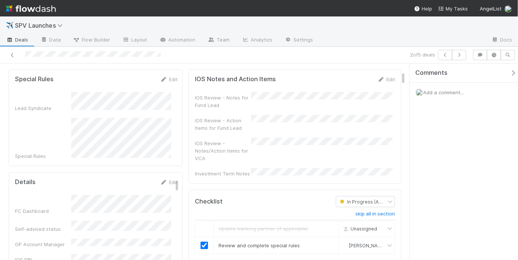
scroll to position [0, 0]
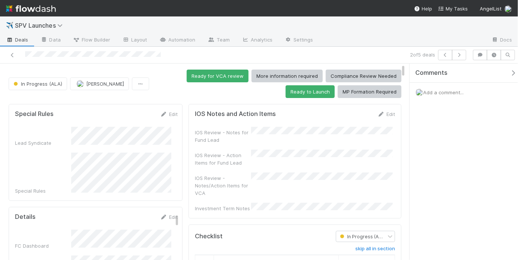
click at [276, 134] on div "IOS Review - Notes for Fund Lead" at bounding box center [295, 135] width 200 height 17
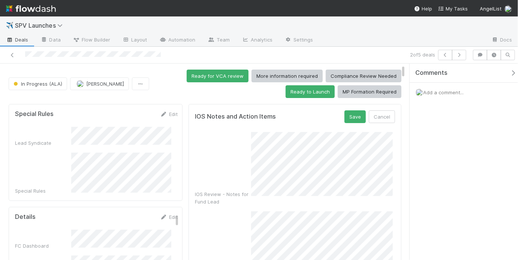
scroll to position [56, 0]
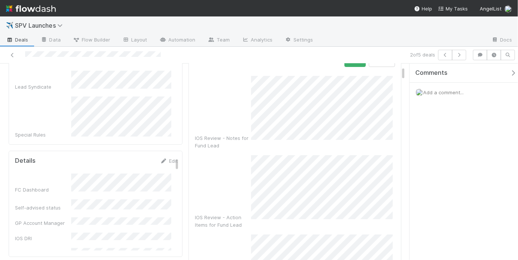
click at [231, 174] on div "IOS Review - Action Items for Fund Lead" at bounding box center [295, 192] width 200 height 73
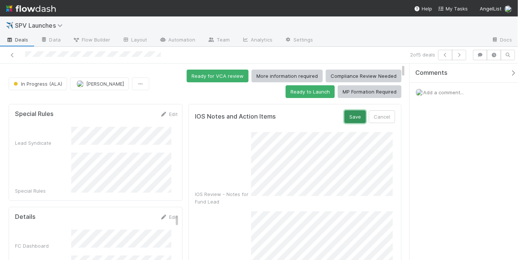
click at [353, 116] on button "Save" at bounding box center [354, 117] width 21 height 13
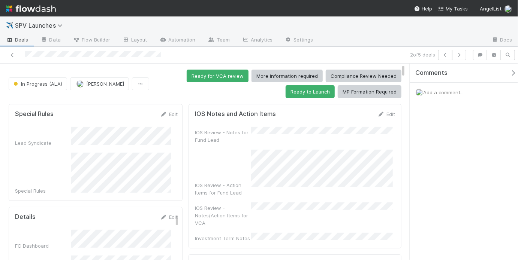
click at [253, 95] on div "Ready for VCA review More information required Compliance Review Needed Ready t…" at bounding box center [276, 84] width 249 height 28
click at [206, 96] on div "Ready for VCA review More information required Compliance Review Needed Ready t…" at bounding box center [276, 84] width 249 height 28
click at [208, 80] on button "Ready for VCA review" at bounding box center [218, 76] width 62 height 13
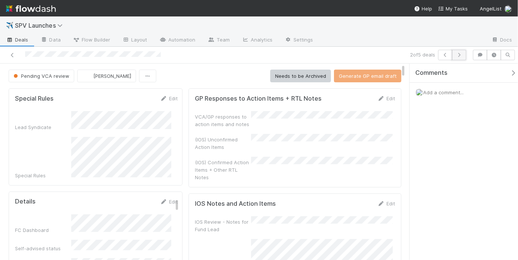
click at [462, 54] on icon "button" at bounding box center [458, 55] width 7 height 4
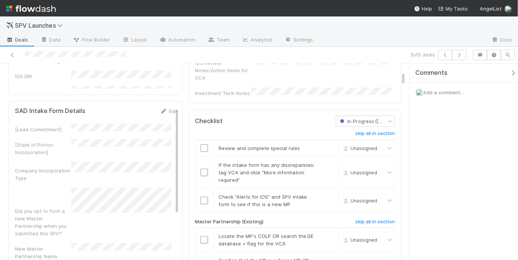
scroll to position [179, 0]
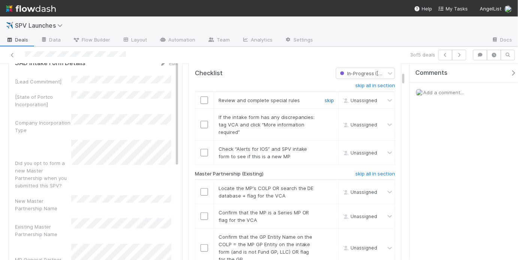
click at [325, 97] on link "skip" at bounding box center [329, 100] width 9 height 6
click at [325, 114] on link "skip" at bounding box center [329, 117] width 9 height 6
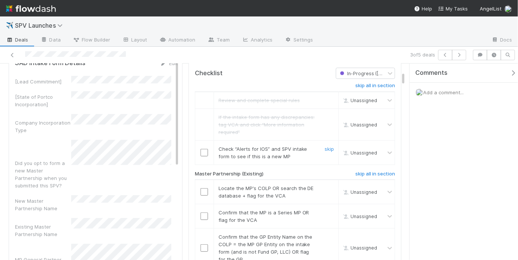
click at [201, 149] on input "checkbox" at bounding box center [203, 152] width 7 height 7
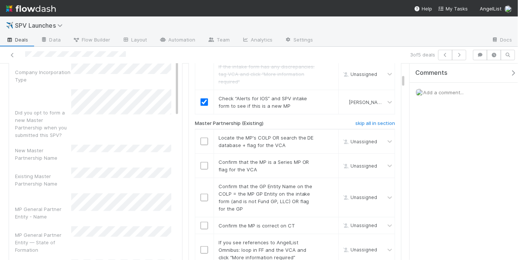
scroll to position [212, 0]
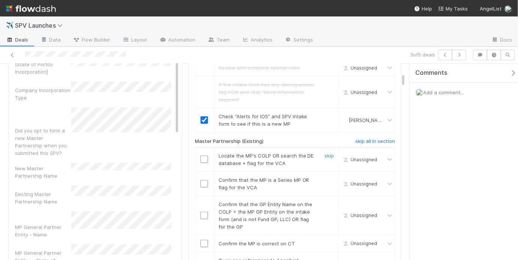
click at [202, 156] on input "checkbox" at bounding box center [203, 159] width 7 height 7
click at [201, 180] on input "checkbox" at bounding box center [203, 183] width 7 height 7
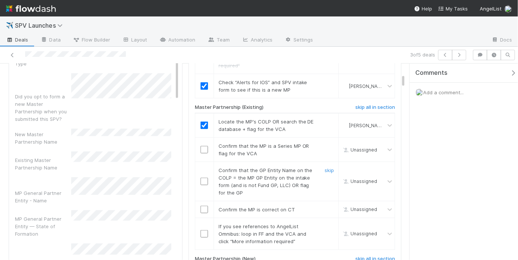
scroll to position [247, 0]
click at [205, 145] on input "checkbox" at bounding box center [203, 148] width 7 height 7
click at [203, 177] on input "checkbox" at bounding box center [203, 180] width 7 height 7
click at [201, 205] on input "checkbox" at bounding box center [203, 208] width 7 height 7
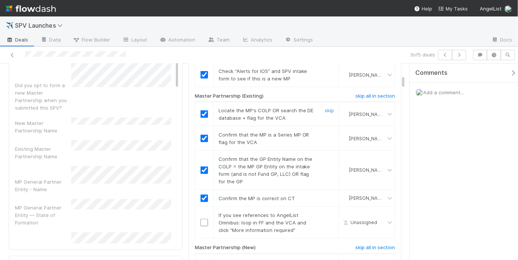
scroll to position [259, 0]
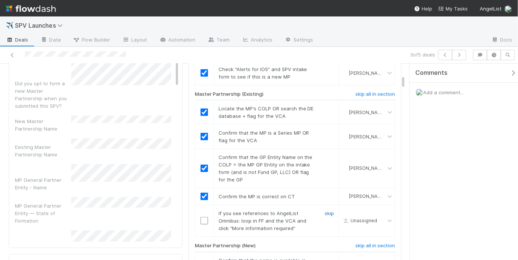
click at [325, 211] on link "skip" at bounding box center [329, 214] width 9 height 6
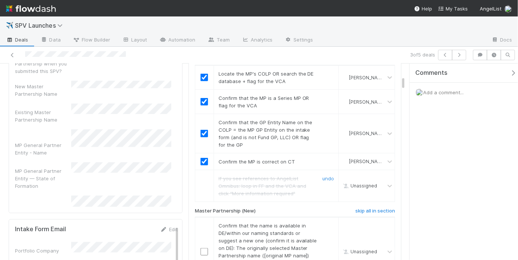
scroll to position [342, 0]
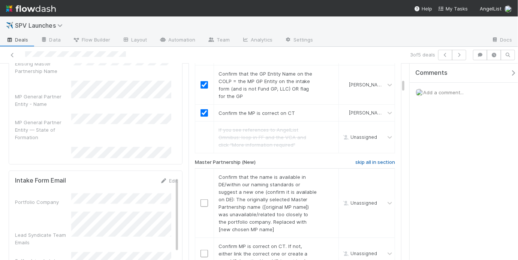
click at [372, 160] on h6 "skip all in section" at bounding box center [375, 163] width 40 height 6
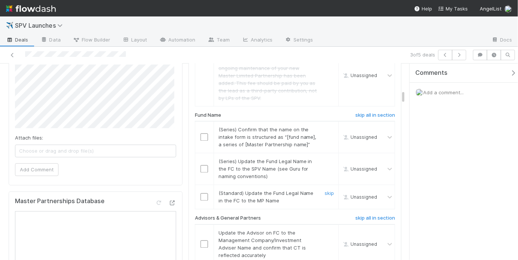
scroll to position [603, 0]
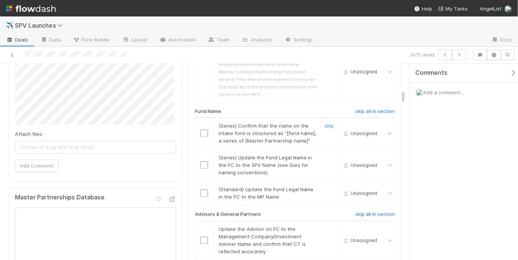
click at [202, 130] on input "checkbox" at bounding box center [203, 133] width 7 height 7
click at [200, 162] on input "checkbox" at bounding box center [203, 165] width 7 height 7
click at [327, 187] on link "skip" at bounding box center [329, 190] width 9 height 6
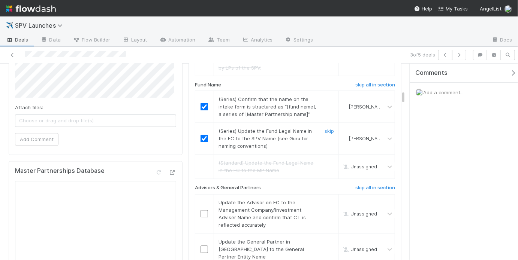
scroll to position [642, 0]
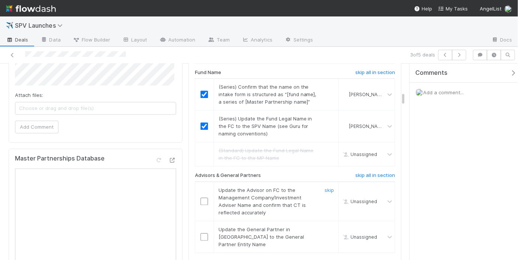
click at [203, 198] on input "checkbox" at bounding box center [203, 201] width 7 height 7
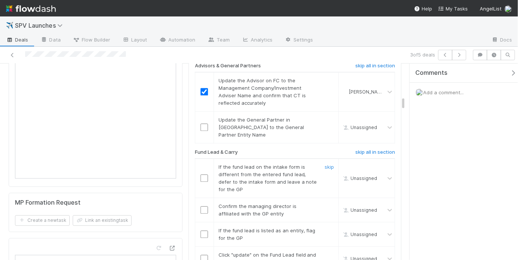
scroll to position [750, 0]
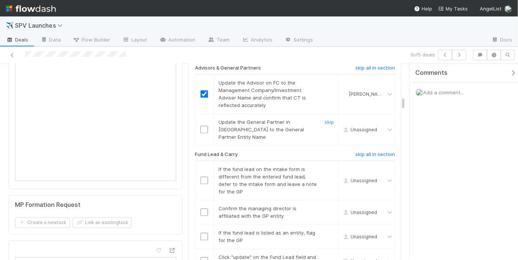
click at [200, 126] on input "checkbox" at bounding box center [203, 129] width 7 height 7
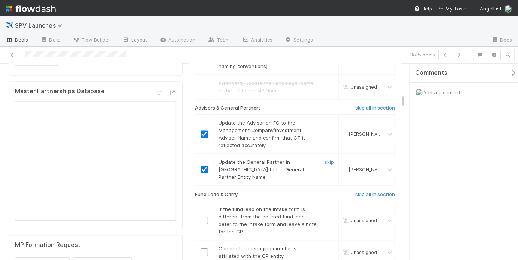
scroll to position [739, 0]
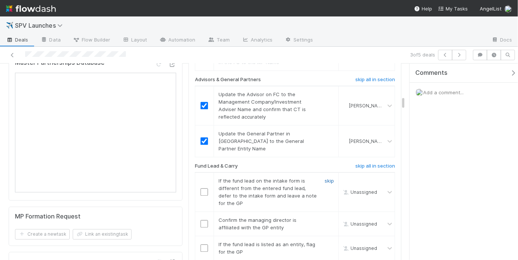
click at [325, 178] on link "skip" at bounding box center [329, 181] width 9 height 6
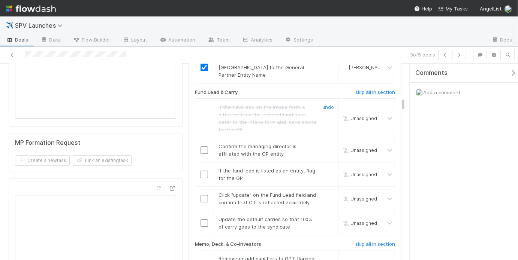
scroll to position [817, 0]
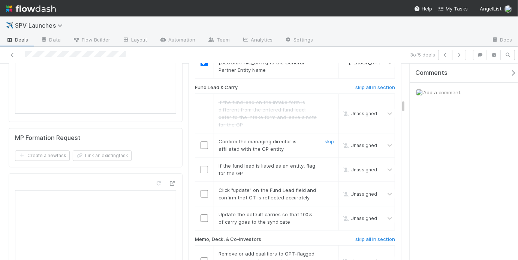
click at [206, 142] on input "checkbox" at bounding box center [203, 145] width 7 height 7
click at [325, 162] on link "skip" at bounding box center [329, 165] width 9 height 6
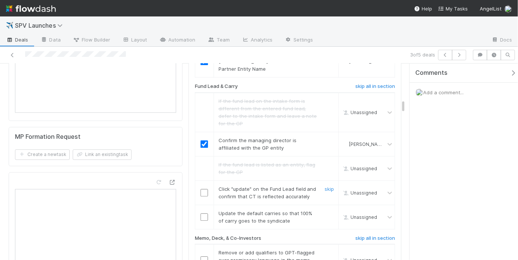
click at [203, 189] on input "checkbox" at bounding box center [203, 192] width 7 height 7
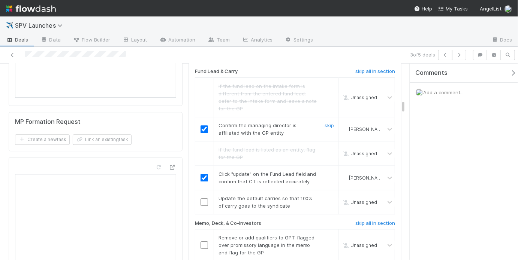
scroll to position [823, 0]
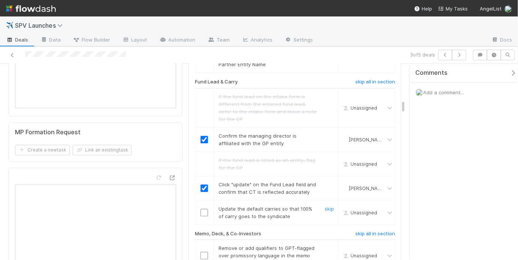
click at [202, 209] on input "checkbox" at bounding box center [203, 212] width 7 height 7
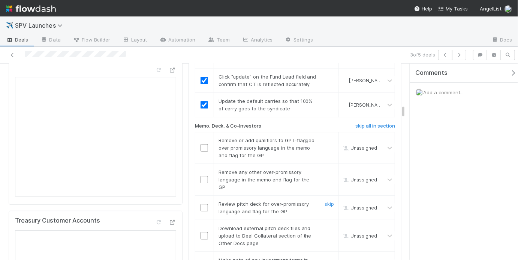
scroll to position [932, 0]
click at [203, 144] on input "checkbox" at bounding box center [203, 147] width 7 height 7
click at [201, 175] on input "checkbox" at bounding box center [203, 178] width 7 height 7
click at [204, 203] on input "checkbox" at bounding box center [203, 206] width 7 height 7
click at [200, 144] on input "checkbox" at bounding box center [203, 147] width 7 height 7
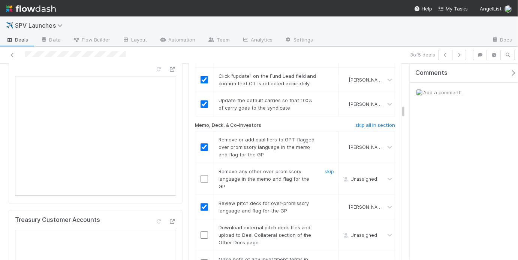
click at [203, 175] on input "checkbox" at bounding box center [203, 178] width 7 height 7
click at [325, 225] on link "skip" at bounding box center [329, 228] width 9 height 6
click at [202, 260] on input "checkbox" at bounding box center [203, 263] width 7 height 7
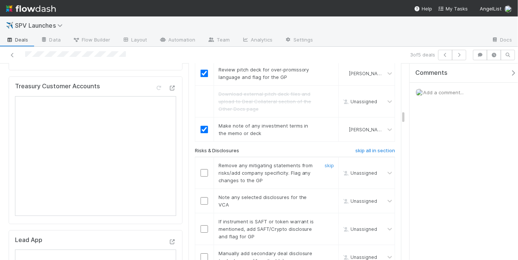
scroll to position [1068, 0]
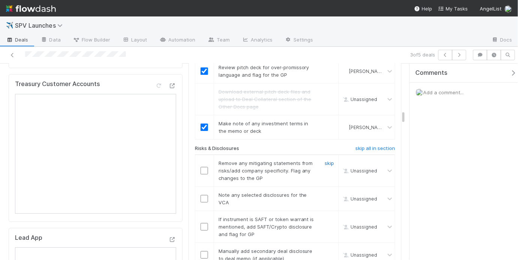
click at [325, 160] on link "skip" at bounding box center [329, 163] width 9 height 6
click at [327, 192] on link "skip" at bounding box center [329, 195] width 9 height 6
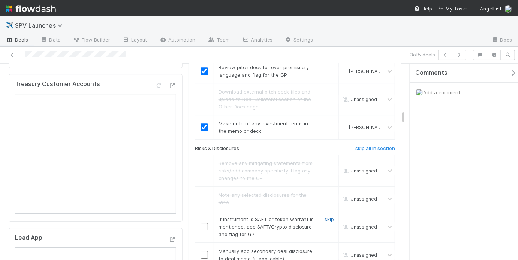
click at [325, 217] on link "skip" at bounding box center [329, 220] width 9 height 6
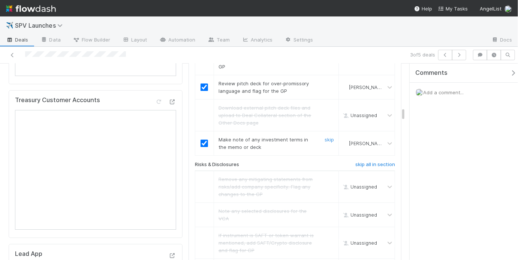
scroll to position [1120, 0]
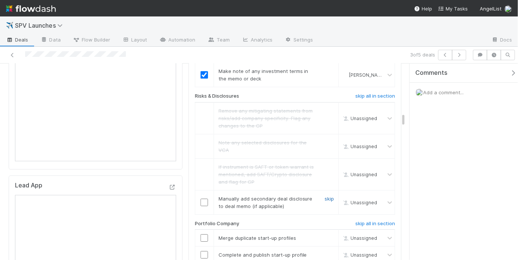
click at [325, 196] on link "skip" at bounding box center [329, 199] width 9 height 6
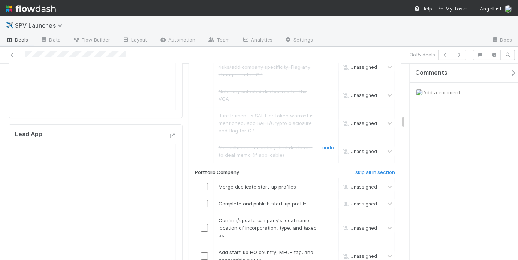
scroll to position [1171, 0]
click at [326, 184] on link "skip" at bounding box center [329, 187] width 9 height 6
click at [204, 200] on input "checkbox" at bounding box center [203, 203] width 7 height 7
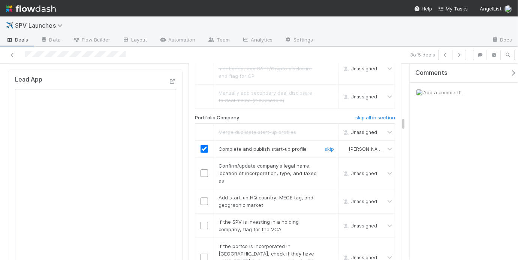
scroll to position [1227, 0]
click at [203, 169] on input "checkbox" at bounding box center [203, 172] width 7 height 7
click at [202, 197] on input "checkbox" at bounding box center [203, 200] width 7 height 7
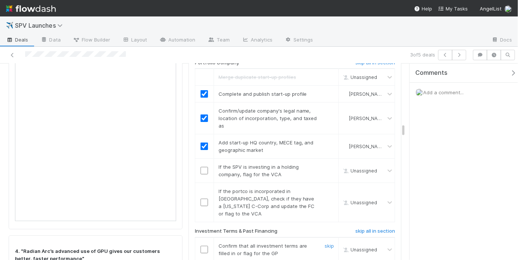
scroll to position [1242, 0]
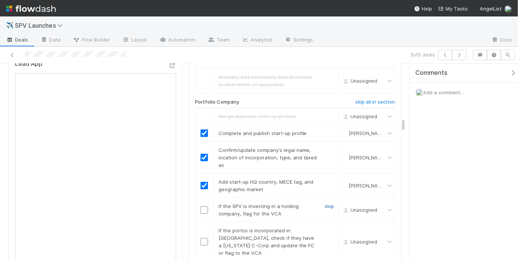
click at [327, 203] on link "skip" at bounding box center [329, 206] width 9 height 6
click at [327, 228] on link "skip" at bounding box center [329, 231] width 9 height 6
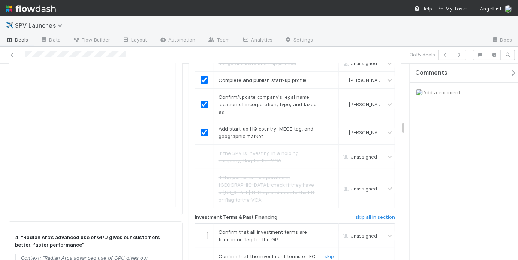
scroll to position [1331, 0]
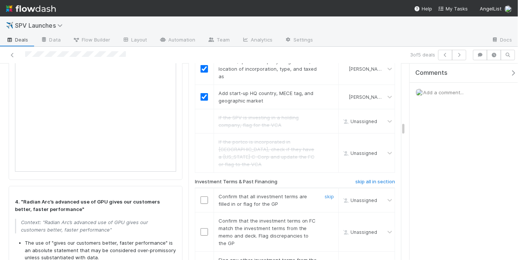
click at [201, 197] on input "checkbox" at bounding box center [203, 200] width 7 height 7
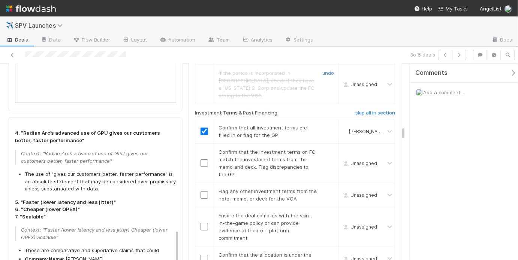
scroll to position [1390, 0]
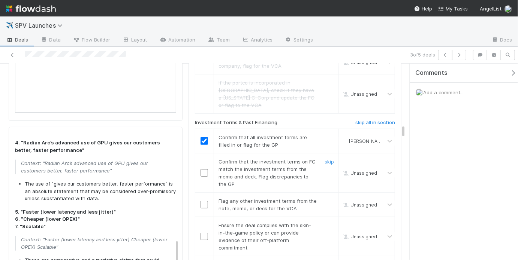
click at [201, 169] on input "checkbox" at bounding box center [203, 172] width 7 height 7
click at [329, 198] on link "skip" at bounding box center [329, 201] width 9 height 6
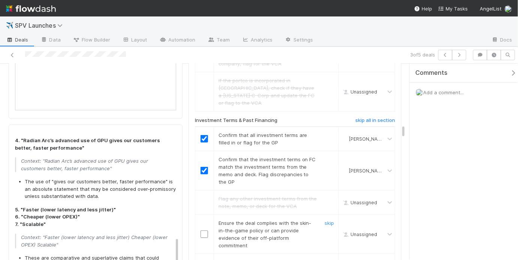
scroll to position [1426, 0]
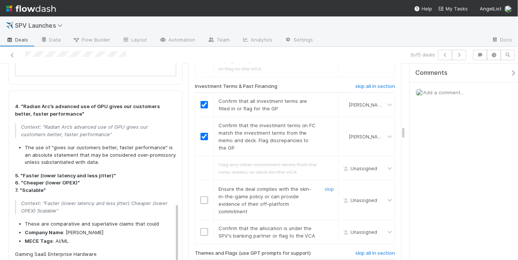
click at [207, 197] on div at bounding box center [204, 200] width 18 height 7
click at [206, 197] on div at bounding box center [204, 200] width 18 height 7
click at [201, 197] on input "checkbox" at bounding box center [203, 200] width 7 height 7
click at [201, 229] on input "checkbox" at bounding box center [203, 232] width 7 height 7
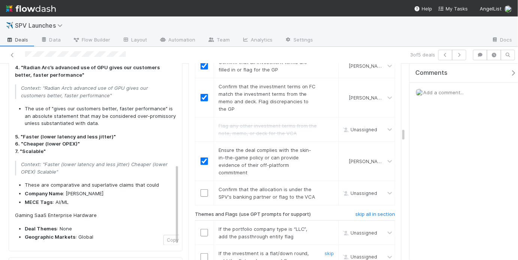
scroll to position [1470, 0]
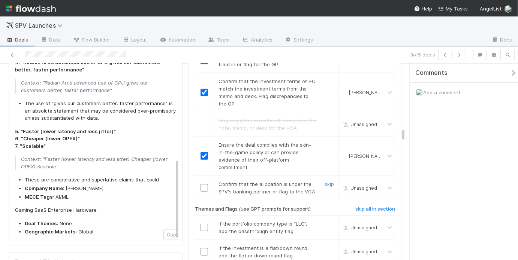
click at [204, 184] on input "checkbox" at bounding box center [203, 187] width 7 height 7
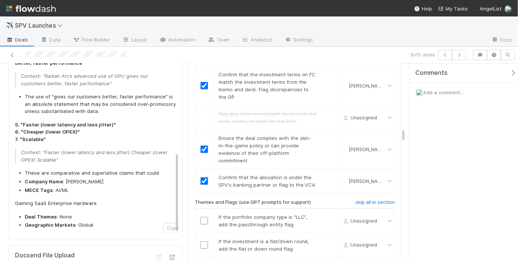
scroll to position [1479, 0]
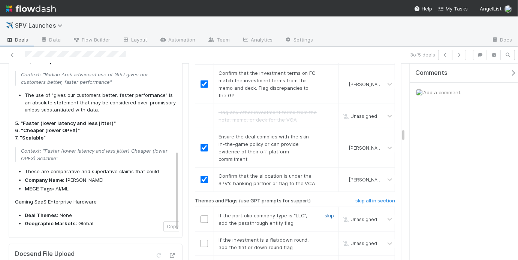
click at [327, 213] on link "skip" at bounding box center [329, 216] width 9 height 6
click at [326, 237] on link "skip" at bounding box center [329, 240] width 9 height 6
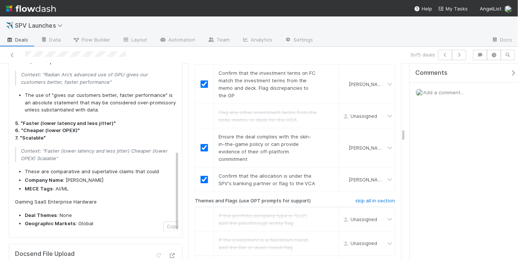
click at [325, 260] on link "skip" at bounding box center [329, 265] width 9 height 6
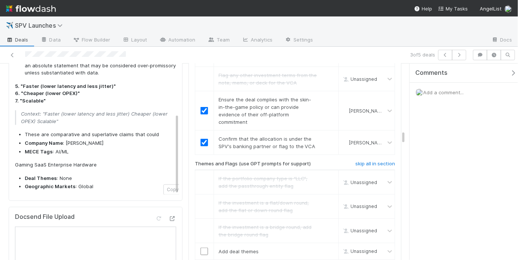
scroll to position [1527, 0]
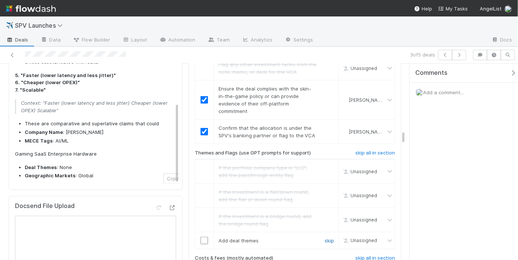
click at [325, 238] on link "skip" at bounding box center [329, 241] width 9 height 6
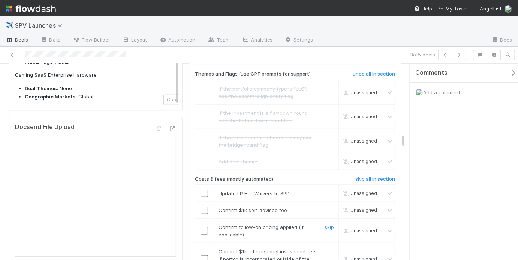
scroll to position [1608, 0]
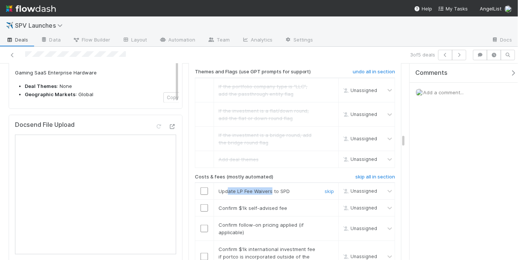
drag, startPoint x: 227, startPoint y: 139, endPoint x: 269, endPoint y: 143, distance: 42.2
click at [269, 188] on span "Update LP Fee Waivers to SPD" at bounding box center [253, 191] width 71 height 6
click at [272, 188] on div "Update LP Fee Waivers to SPD" at bounding box center [265, 191] width 104 height 7
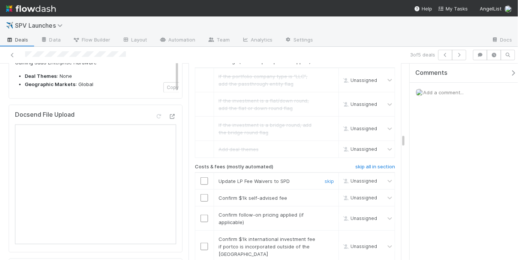
scroll to position [1620, 0]
click at [200, 176] on input "checkbox" at bounding box center [203, 179] width 7 height 7
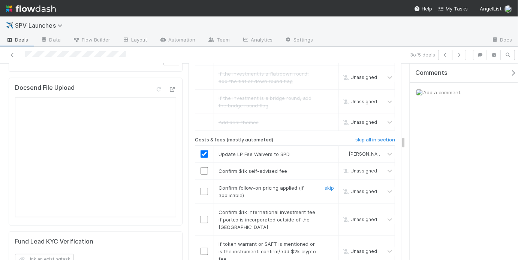
scroll to position [1645, 0]
click at [203, 168] on input "checkbox" at bounding box center [203, 171] width 7 height 7
checkbox input "true"
drag, startPoint x: 216, startPoint y: 134, endPoint x: 271, endPoint y: 139, distance: 54.6
click at [271, 185] on span "Confirm follow-on pricing applied (if applicable)" at bounding box center [260, 191] width 85 height 13
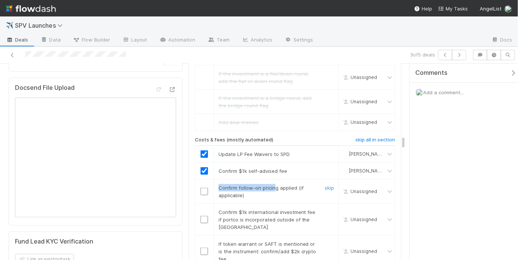
click at [271, 185] on span "Confirm follow-on pricing applied (if applicable)" at bounding box center [260, 191] width 85 height 13
click at [325, 185] on link "skip" at bounding box center [329, 188] width 9 height 6
click at [203, 216] on input "checkbox" at bounding box center [203, 219] width 7 height 7
checkbox input "true"
click at [325, 241] on link "skip" at bounding box center [329, 244] width 9 height 6
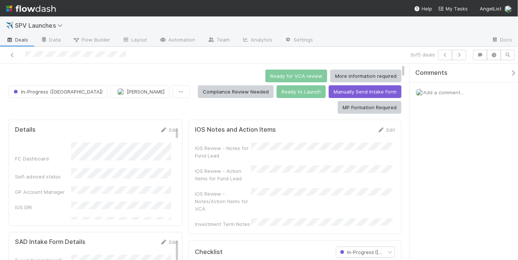
scroll to position [0, 0]
click at [193, 84] on div "Ready for VCA review More information required Compliance Review Needed Ready t…" at bounding box center [297, 92] width 209 height 44
drag, startPoint x: 274, startPoint y: 75, endPoint x: 286, endPoint y: 75, distance: 12.0
click at [330, 75] on button "More information required" at bounding box center [365, 76] width 71 height 13
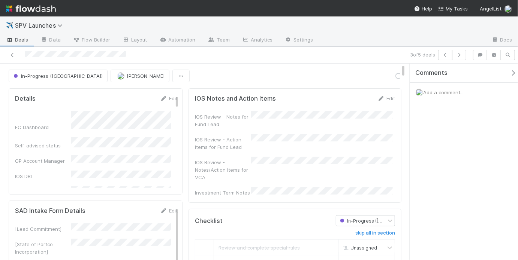
click at [447, 90] on span "Add a comment..." at bounding box center [443, 93] width 40 height 6
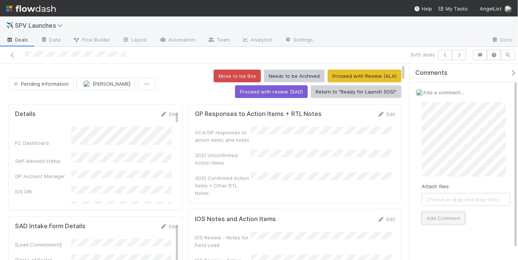
click at [448, 213] on button "Add Comment" at bounding box center [443, 218] width 43 height 13
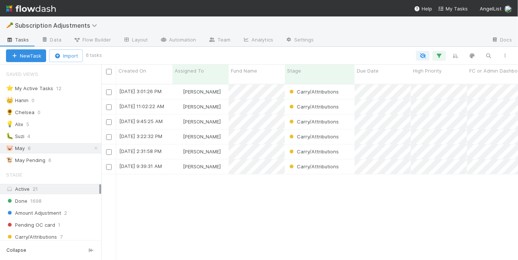
scroll to position [178, 412]
